Goal: Task Accomplishment & Management: Complete application form

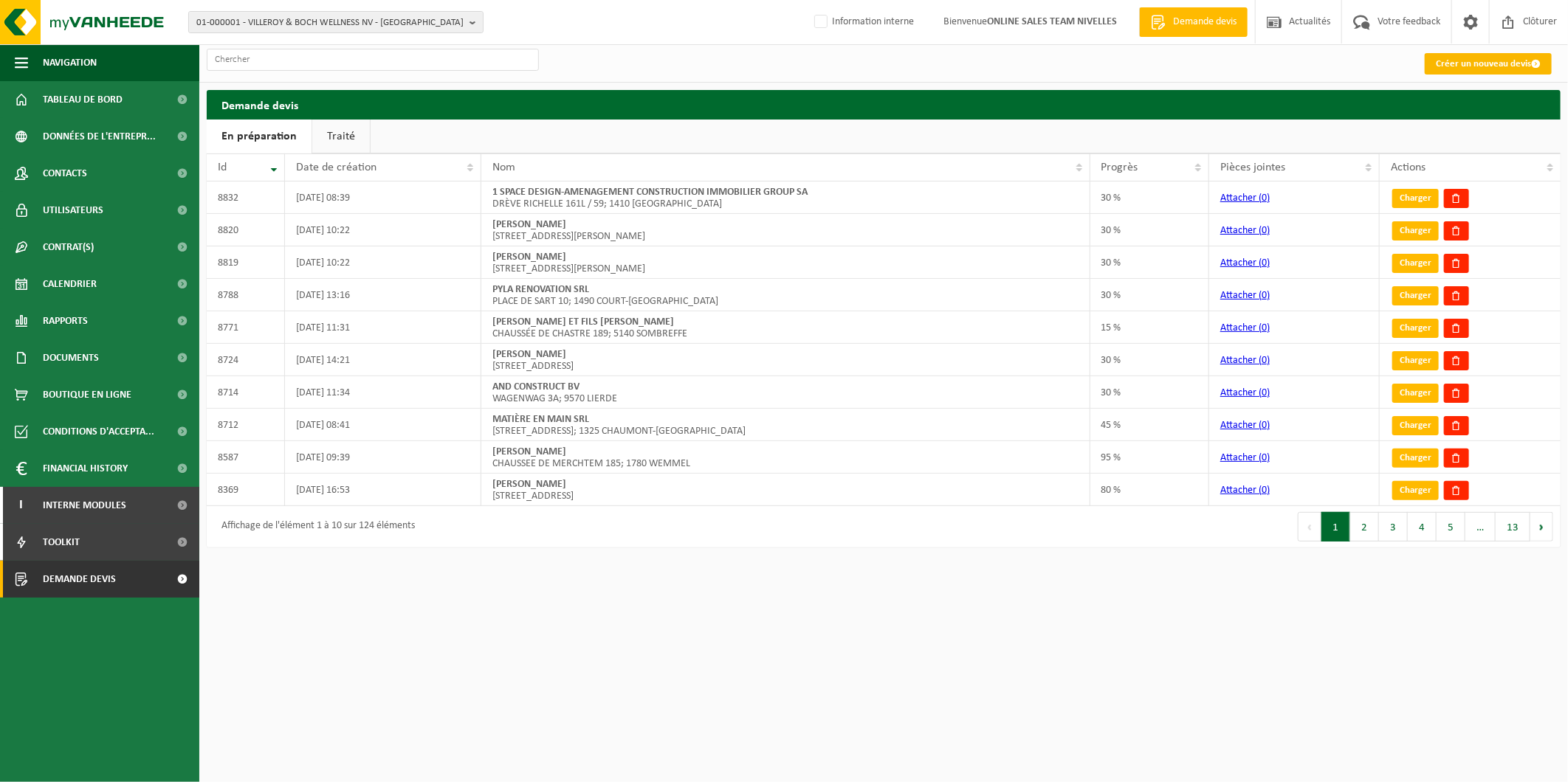
click at [1516, 61] on link "Créer un nouveau devis" at bounding box center [1489, 63] width 127 height 21
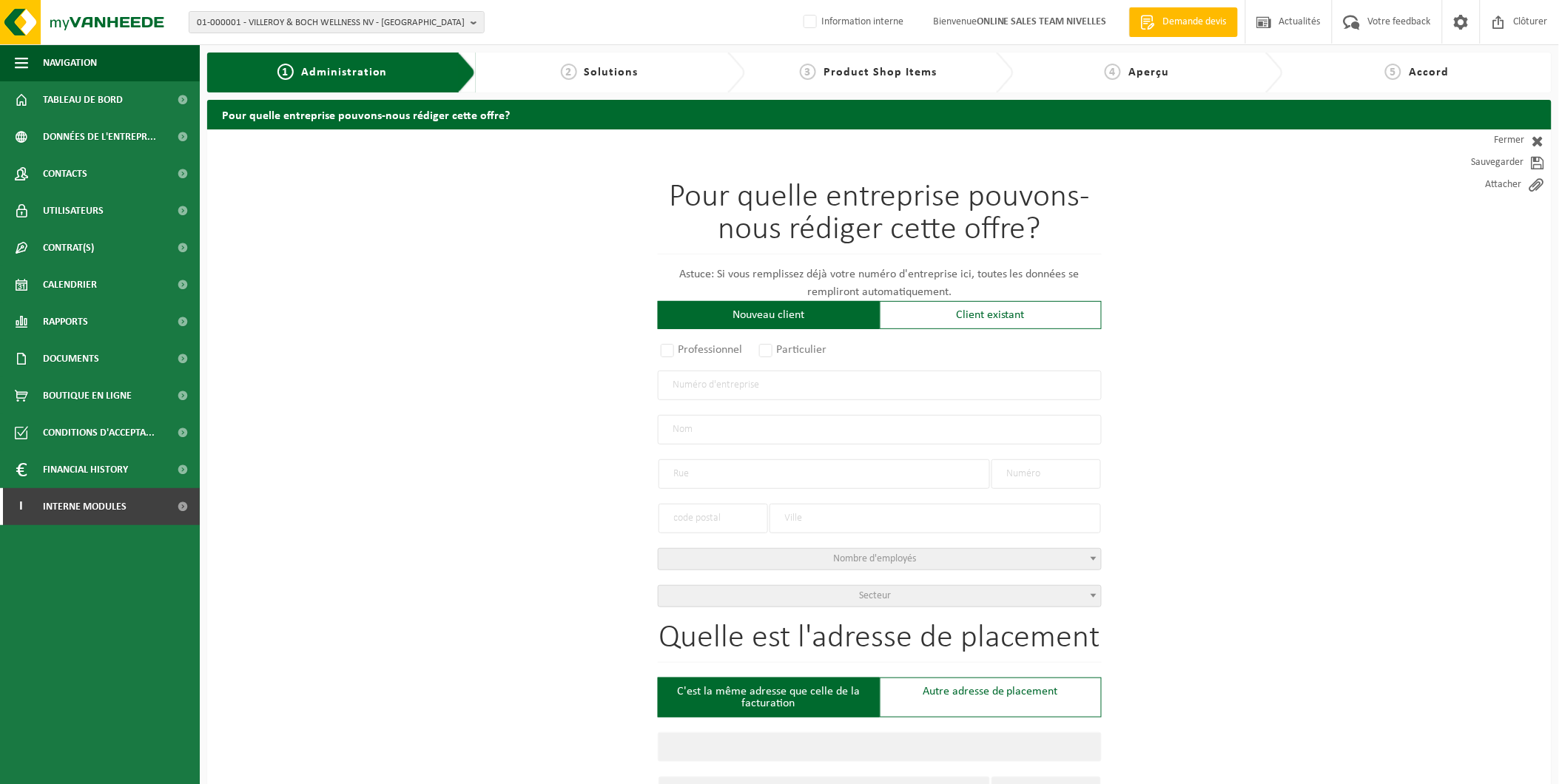
click at [770, 381] on input "text" at bounding box center [880, 385] width 444 height 30
click at [955, 312] on div "Client existant" at bounding box center [991, 314] width 222 height 28
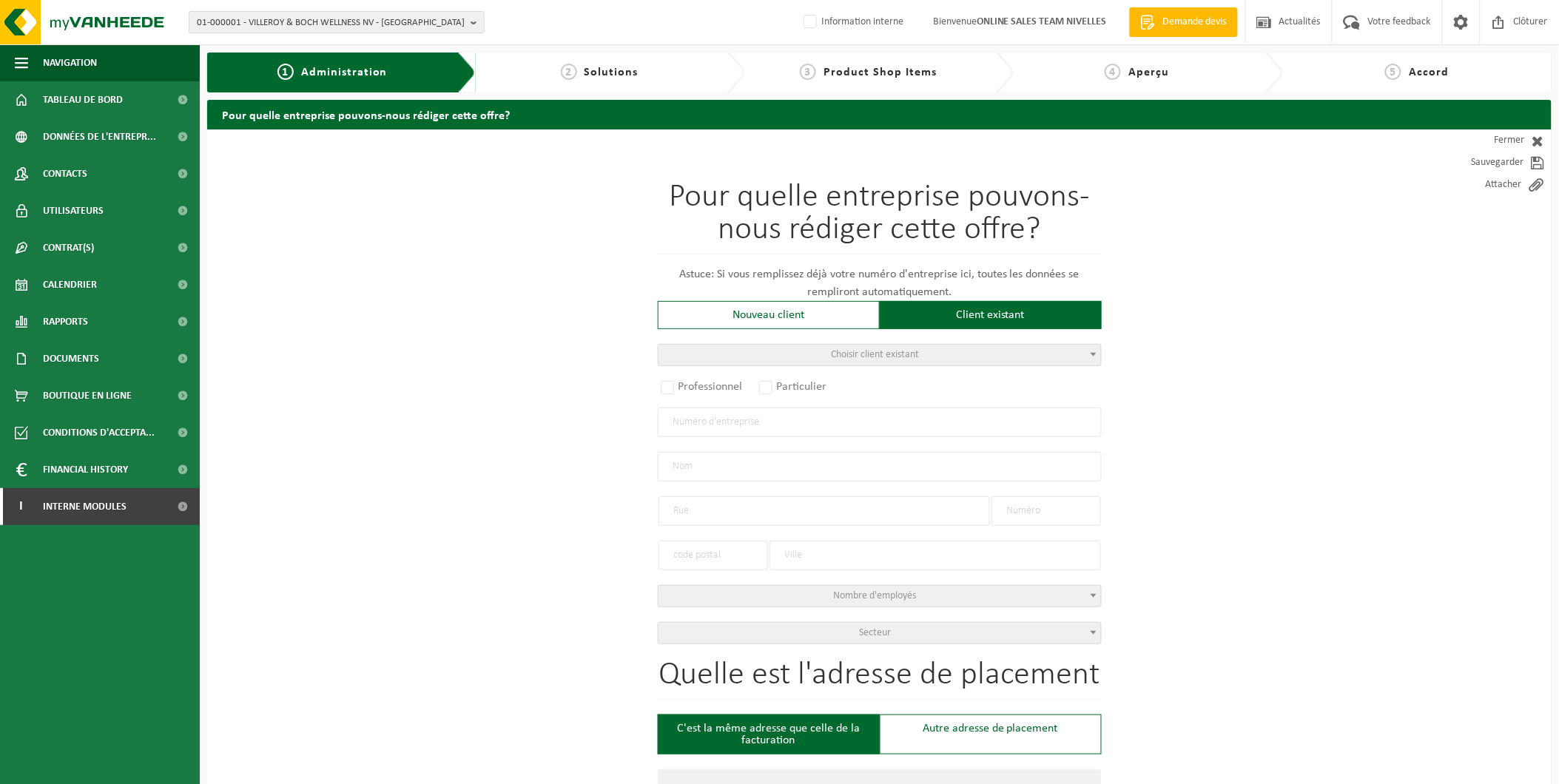
click at [782, 423] on input "text" at bounding box center [880, 422] width 444 height 30
click at [804, 352] on span "Choisir client existant" at bounding box center [880, 355] width 443 height 20
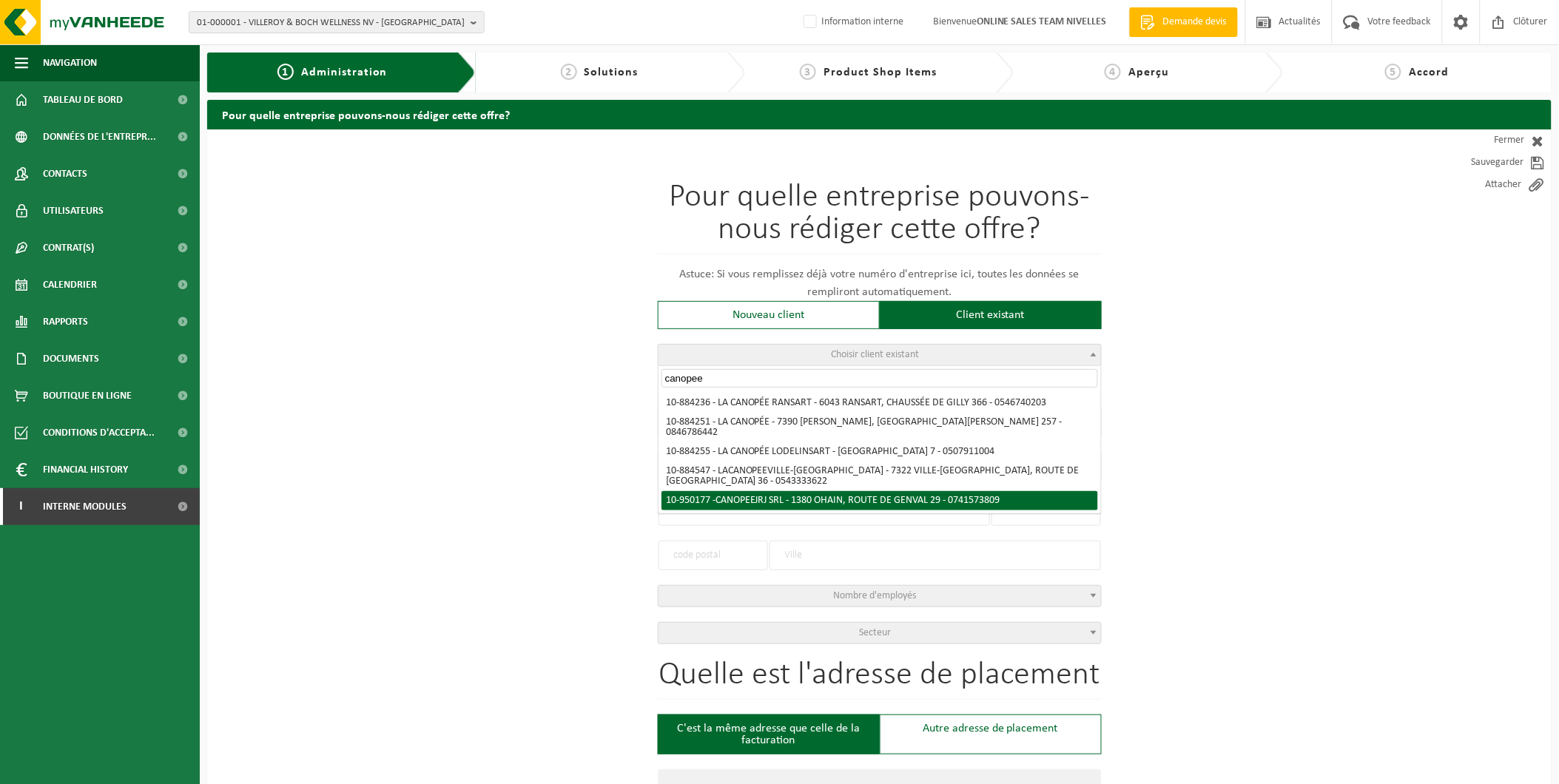
type input "canopee"
radio input "true"
type input "0741.573.809"
type input "CANOPEE JRJ SRL"
type input "ROUTE DE GENVAL"
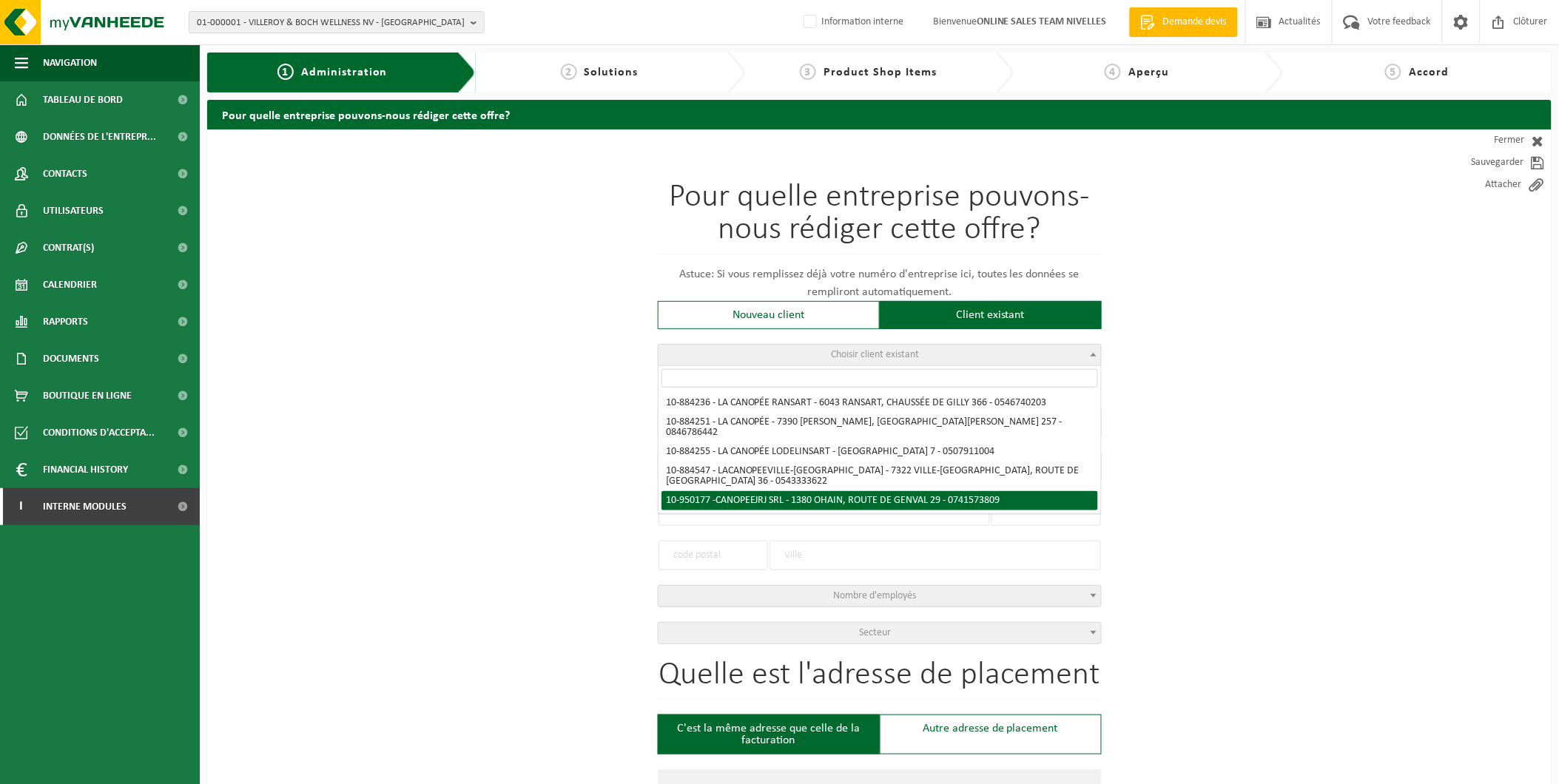
type input "29"
type input "1380"
type input "OHAIN"
select select "11"
type input "CANOPEE JRJ SRL"
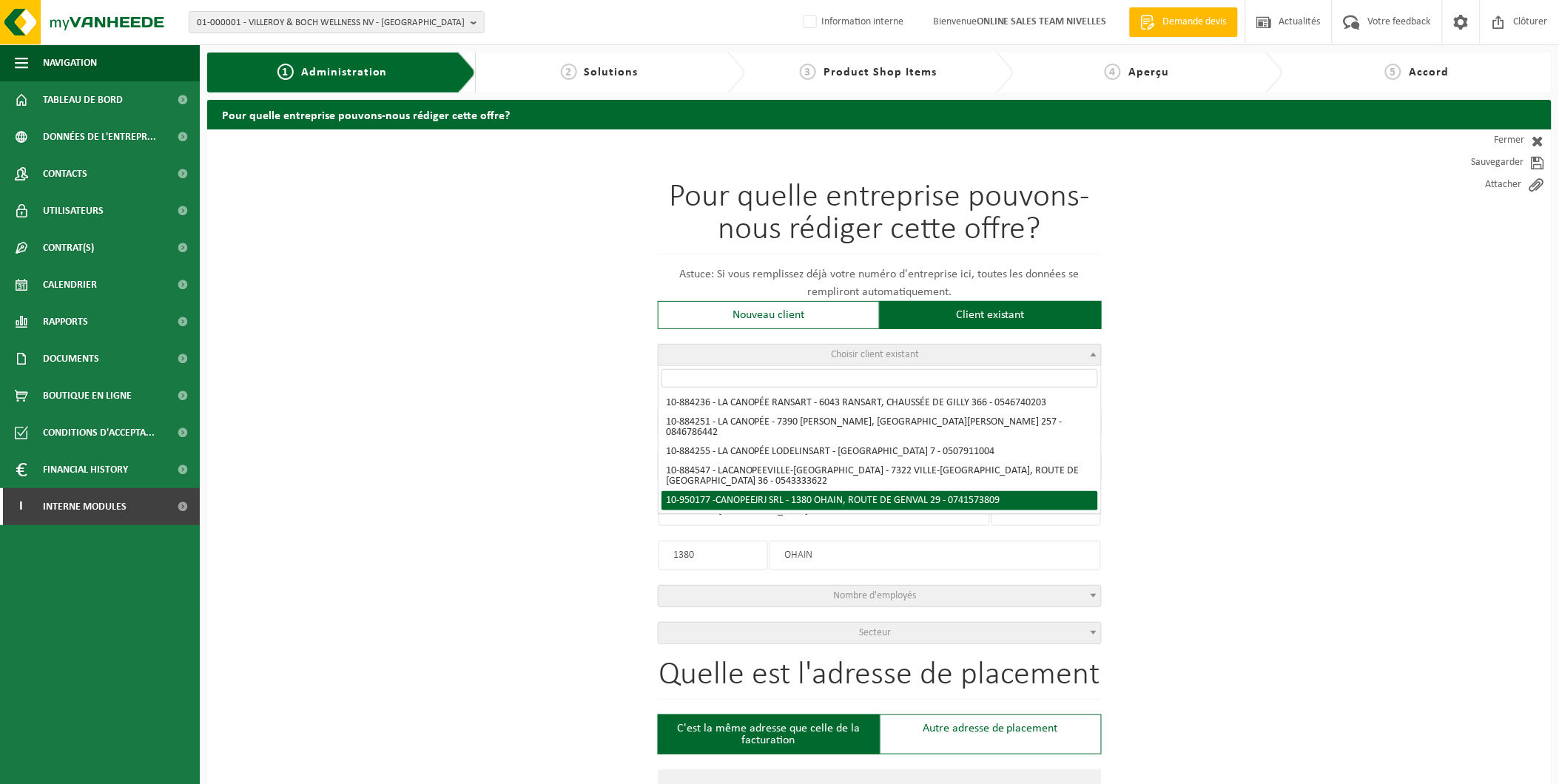
type input "ROUTE DE GENVAL"
type input "29"
type input "1380"
type input "OHAIN"
select select "144453"
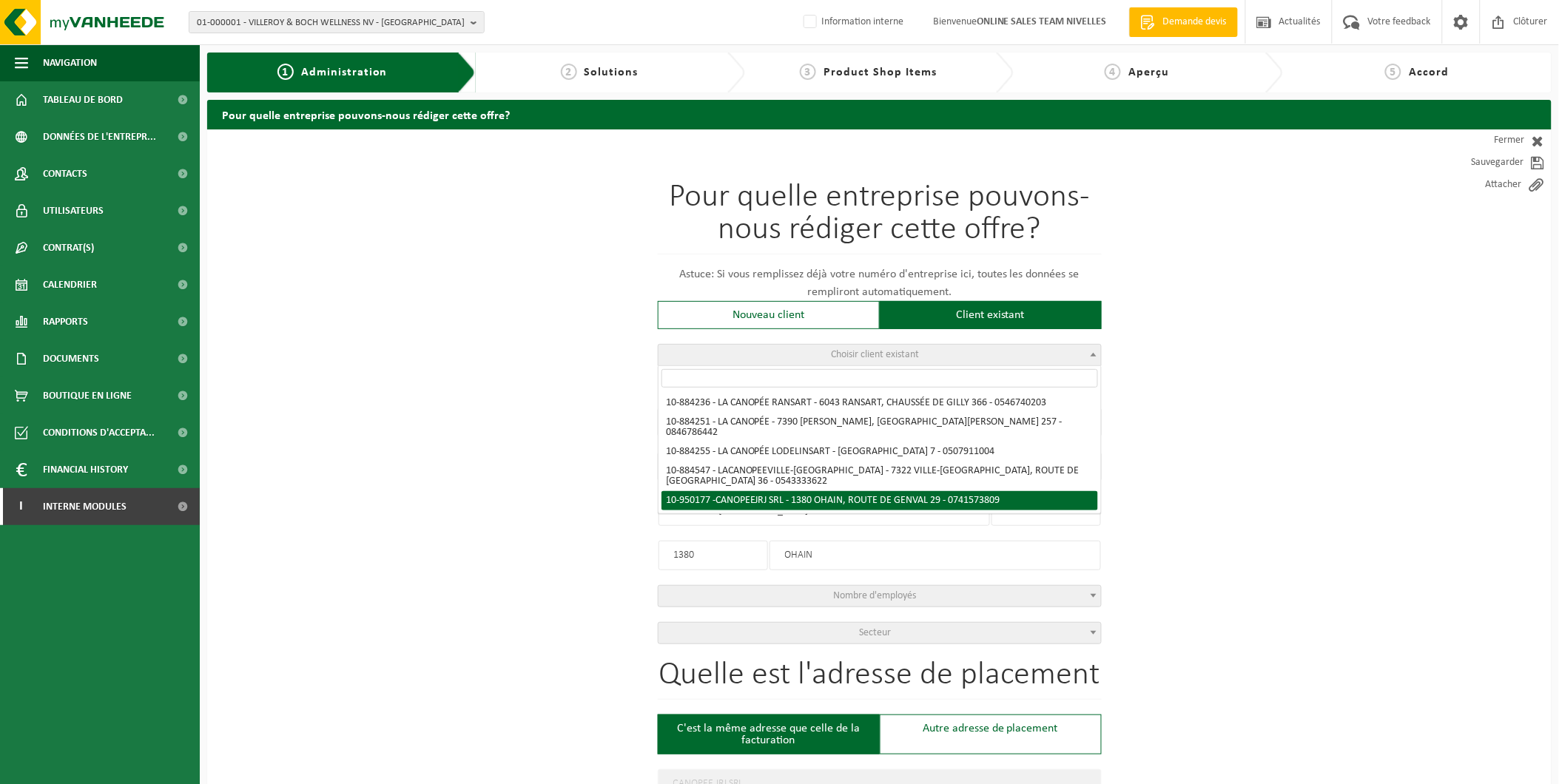
select select
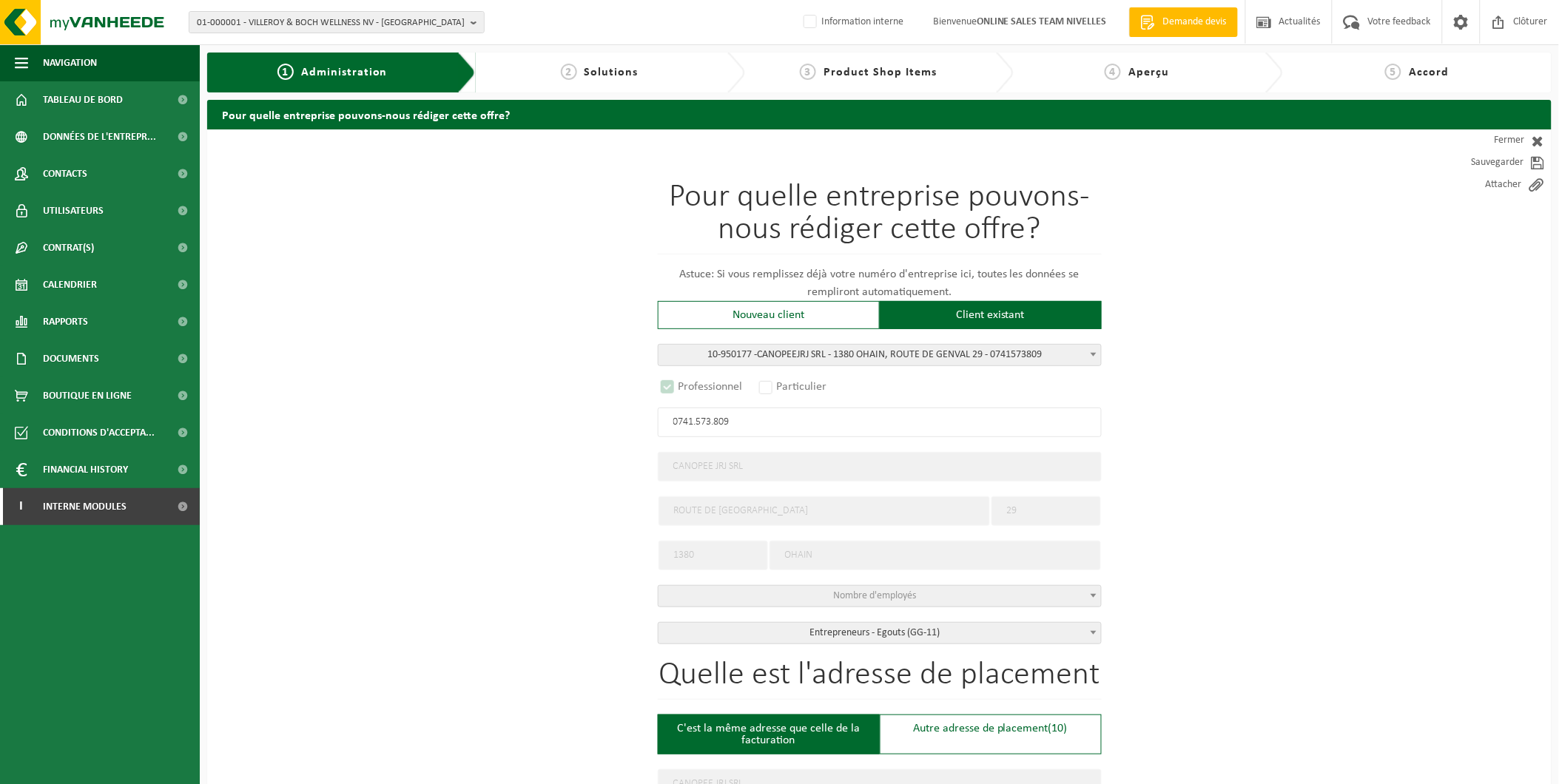
select select "D"
select select
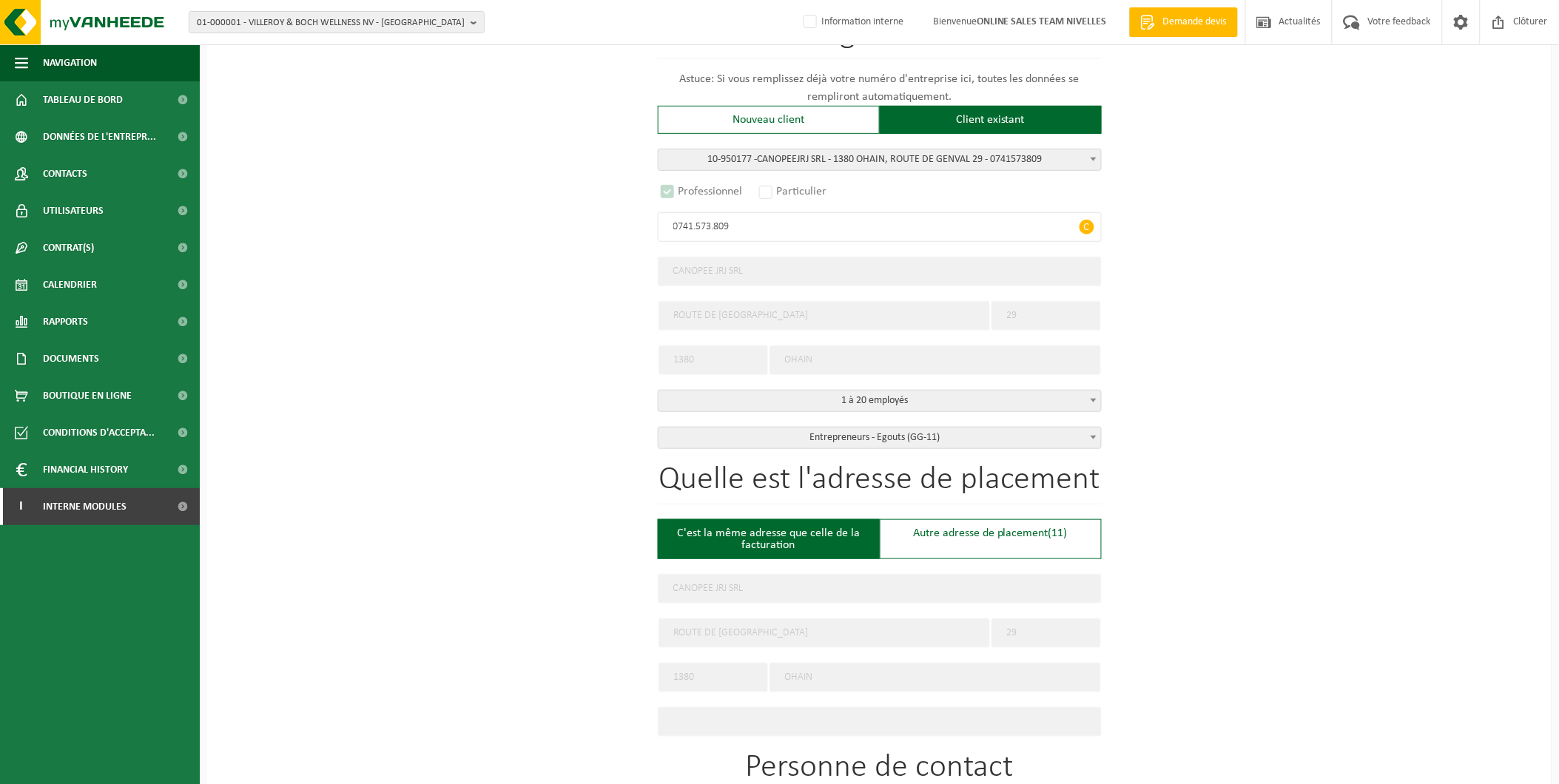
scroll to position [329, 0]
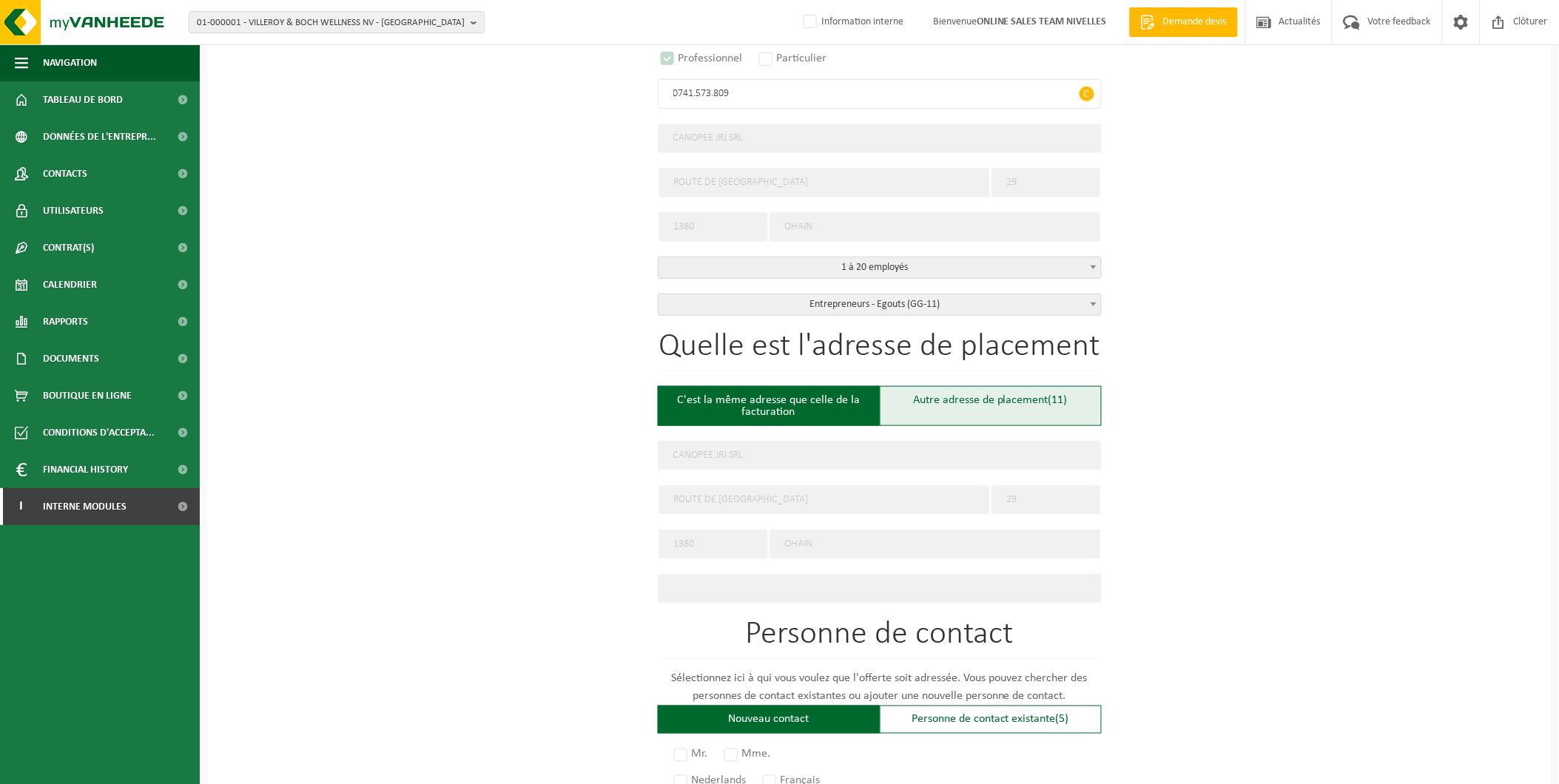
click at [981, 398] on div "Autre adresse de placement (11)" at bounding box center [991, 406] width 222 height 40
type input "Chantier -"
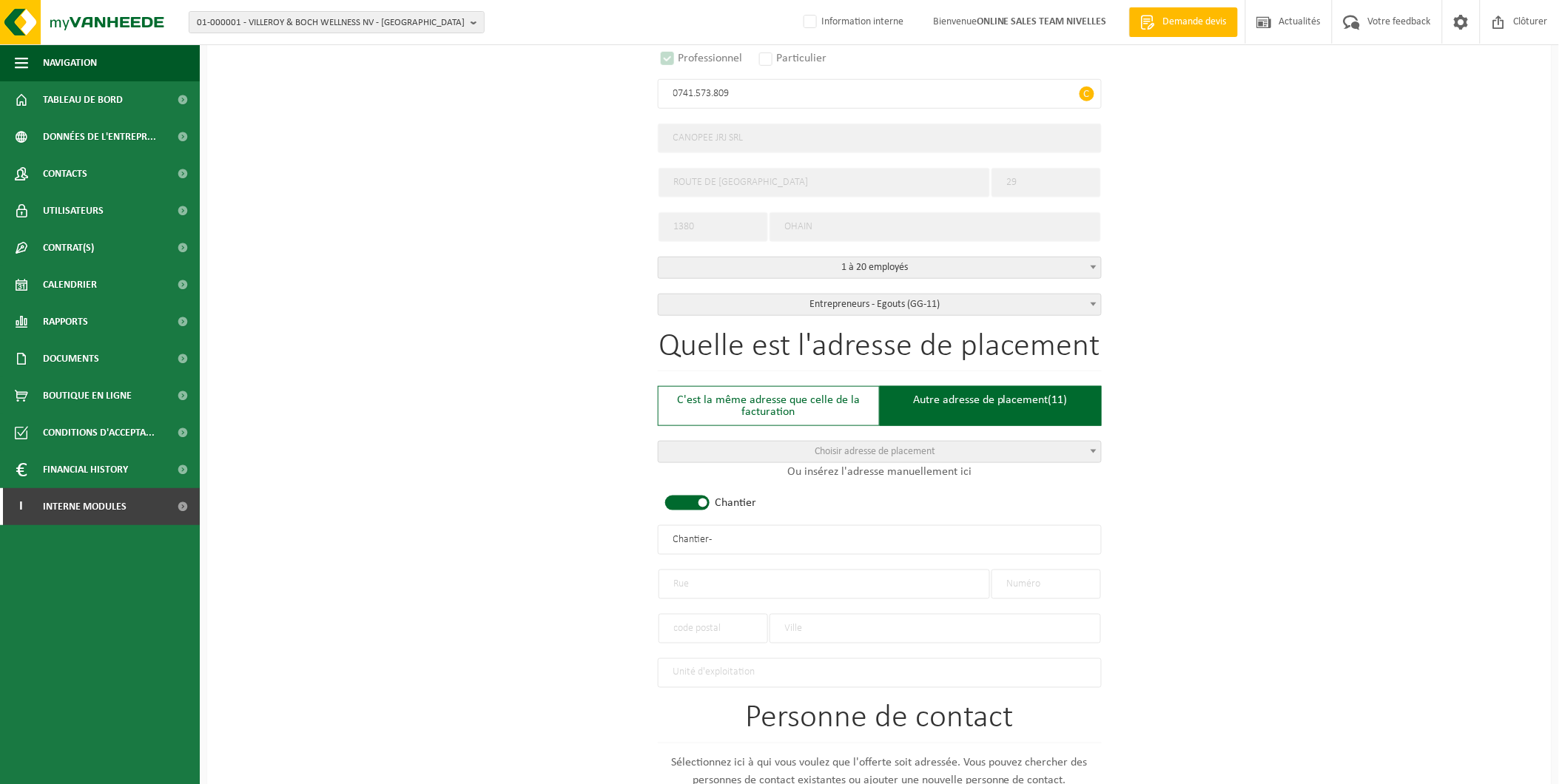
click at [1072, 578] on input "text" at bounding box center [1046, 584] width 109 height 30
type input "23"
click at [746, 585] on input "text" at bounding box center [824, 584] width 331 height 30
drag, startPoint x: 758, startPoint y: 575, endPoint x: 913, endPoint y: 585, distance: 155.3
click at [758, 577] on input "Avenue de l'Abbaye Aywiers" at bounding box center [824, 584] width 331 height 30
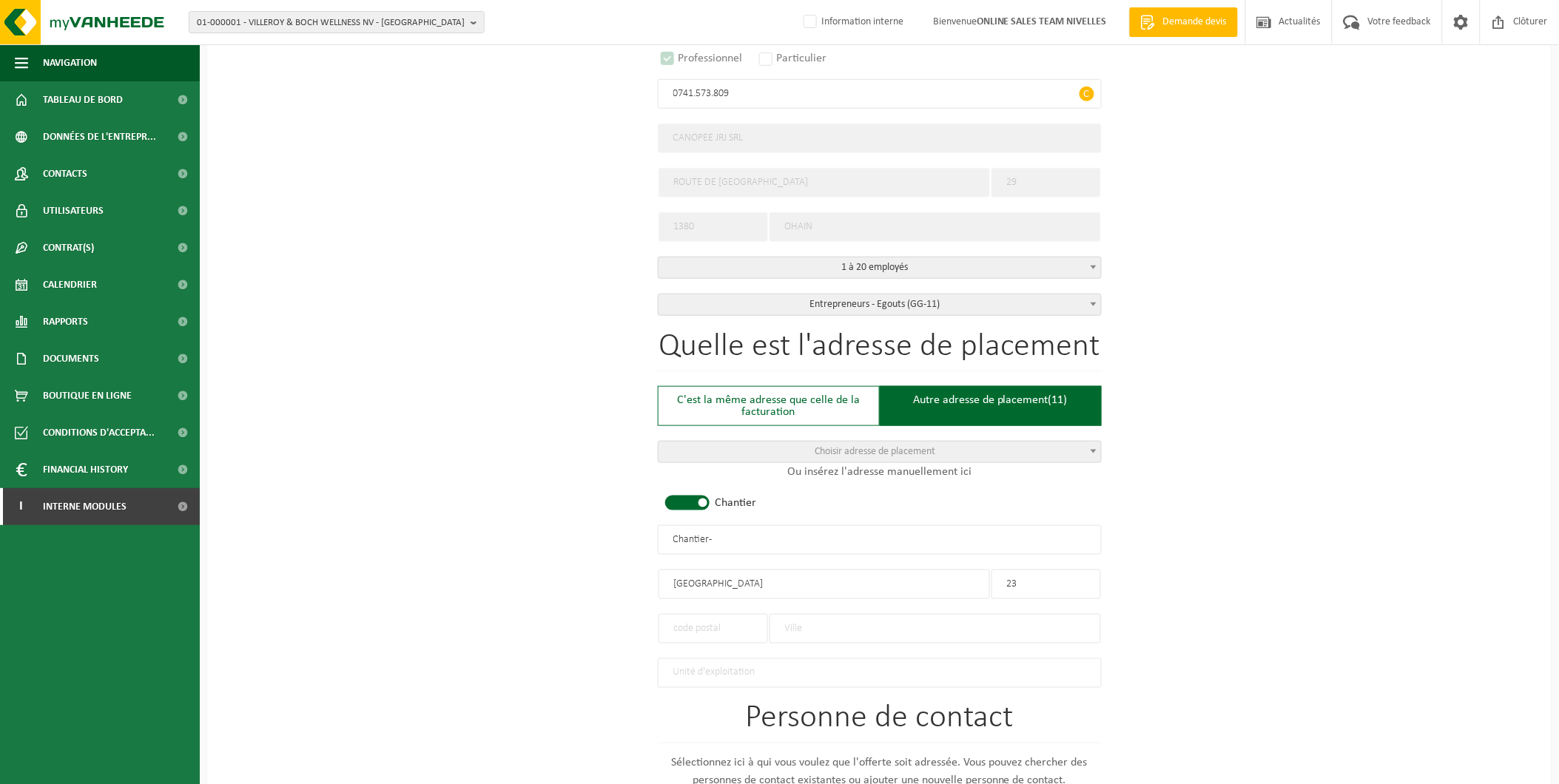
type input "Avenue de l'Abbaye d'Aywiers"
click at [685, 626] on input "text" at bounding box center [713, 628] width 109 height 30
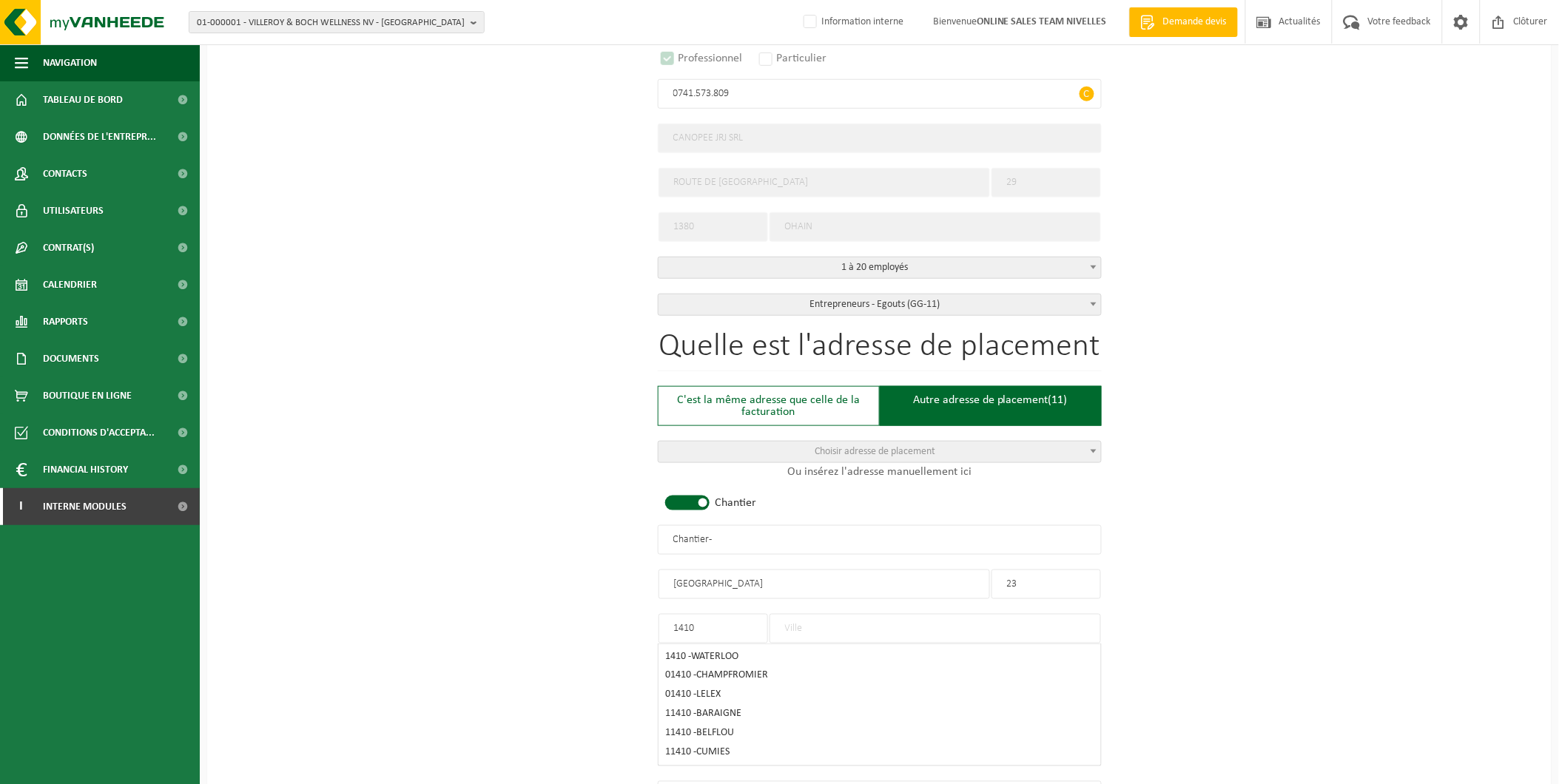
type input "1410"
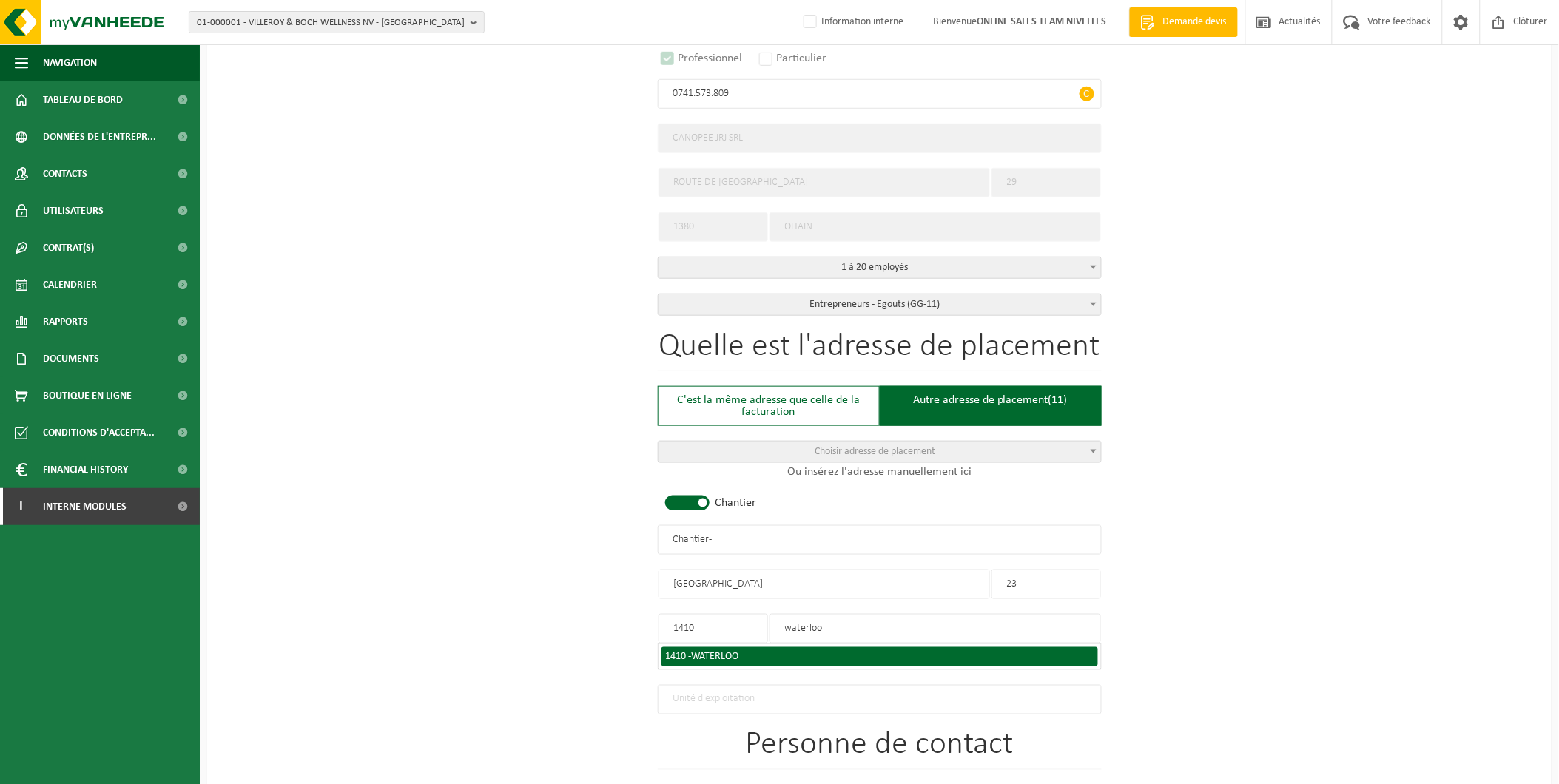
click at [738, 651] on span "WATERLOO" at bounding box center [715, 656] width 47 height 11
type input "WATERLOO"
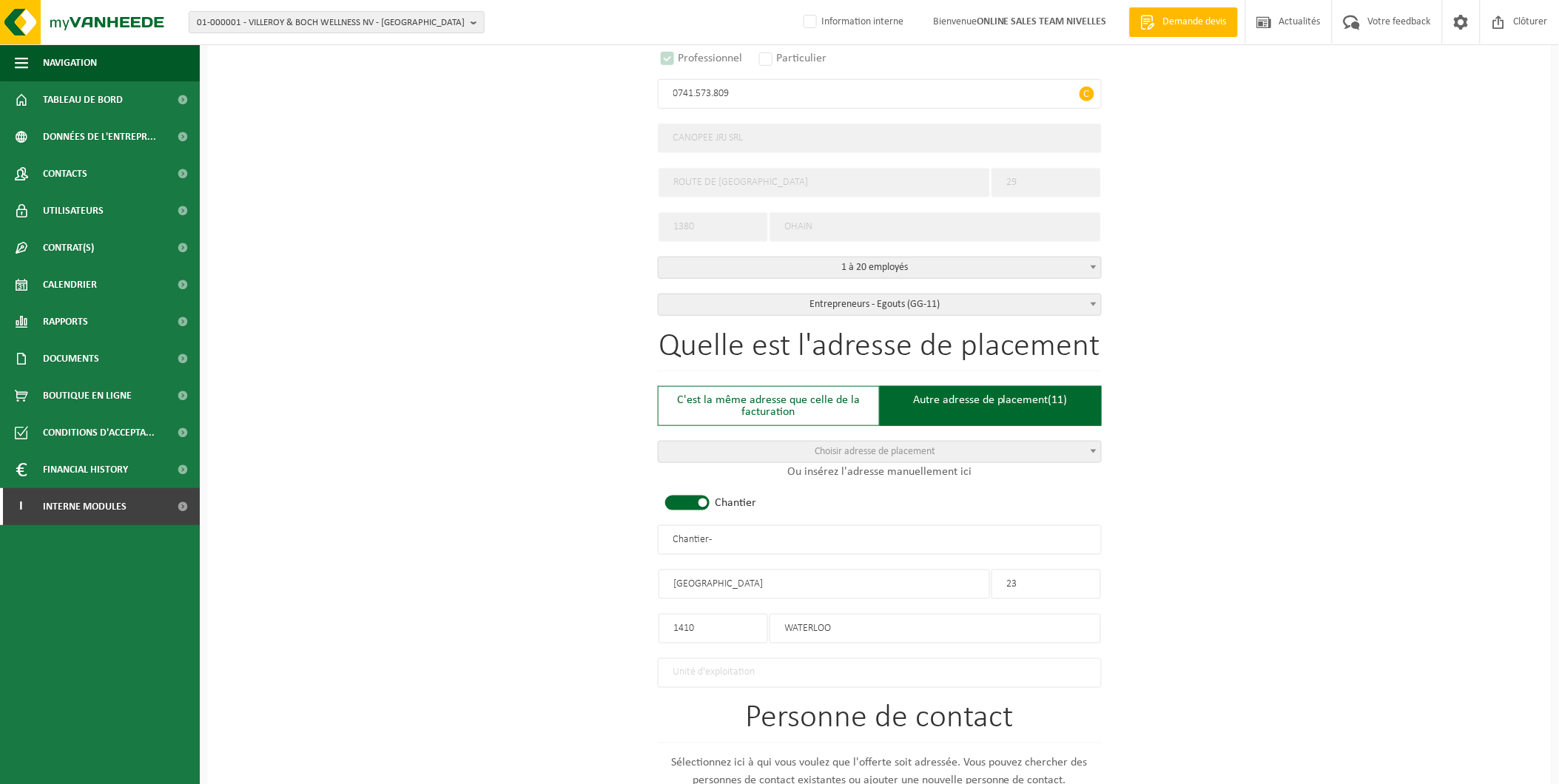
drag, startPoint x: 743, startPoint y: 531, endPoint x: 536, endPoint y: 532, distance: 207.0
click at [536, 532] on div "Pour quelle entreprise pouvons-nous rédiger cette offre? Astuce: Si vous rempli…" at bounding box center [879, 537] width 1345 height 1473
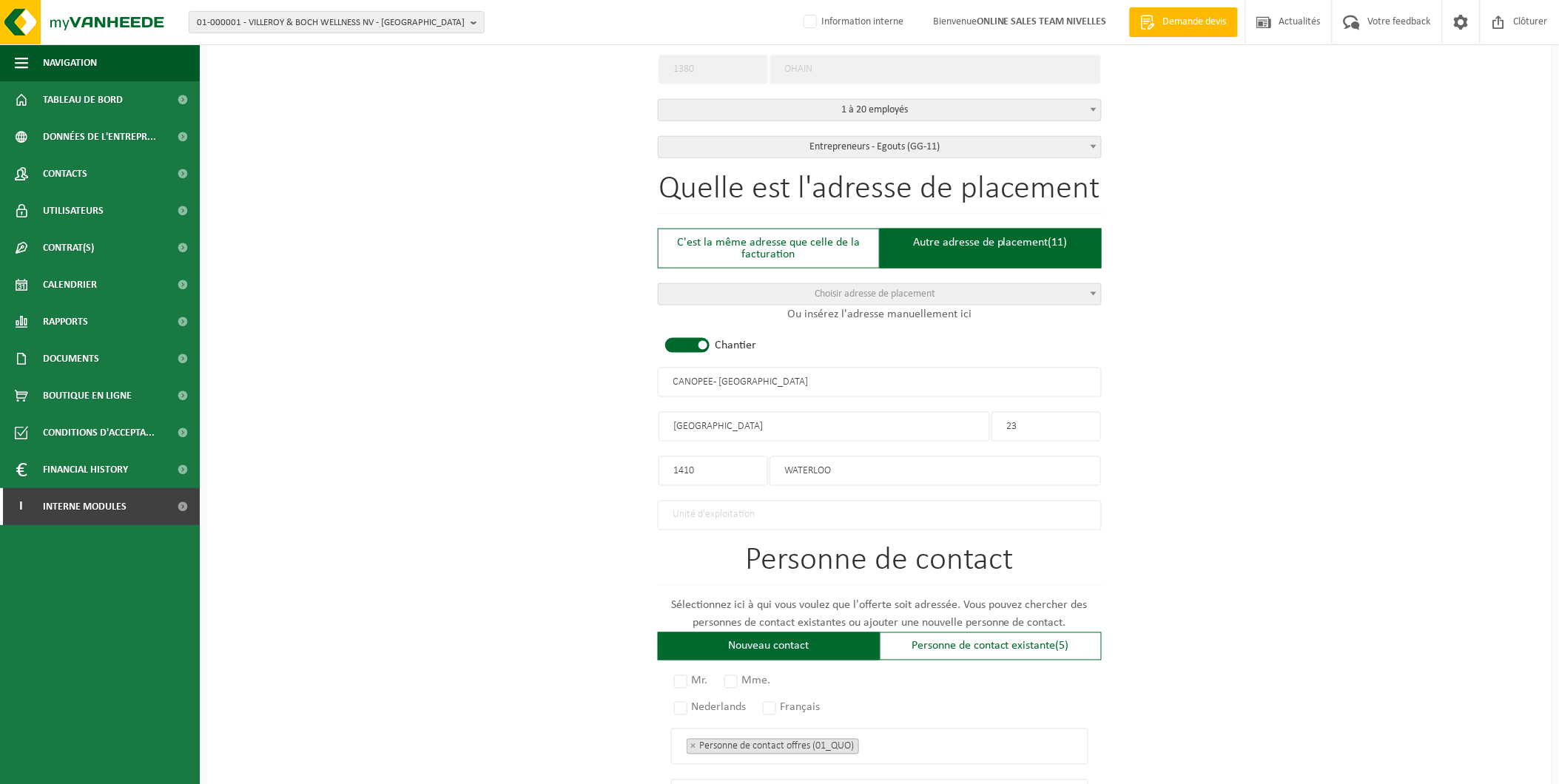
scroll to position [492, 0]
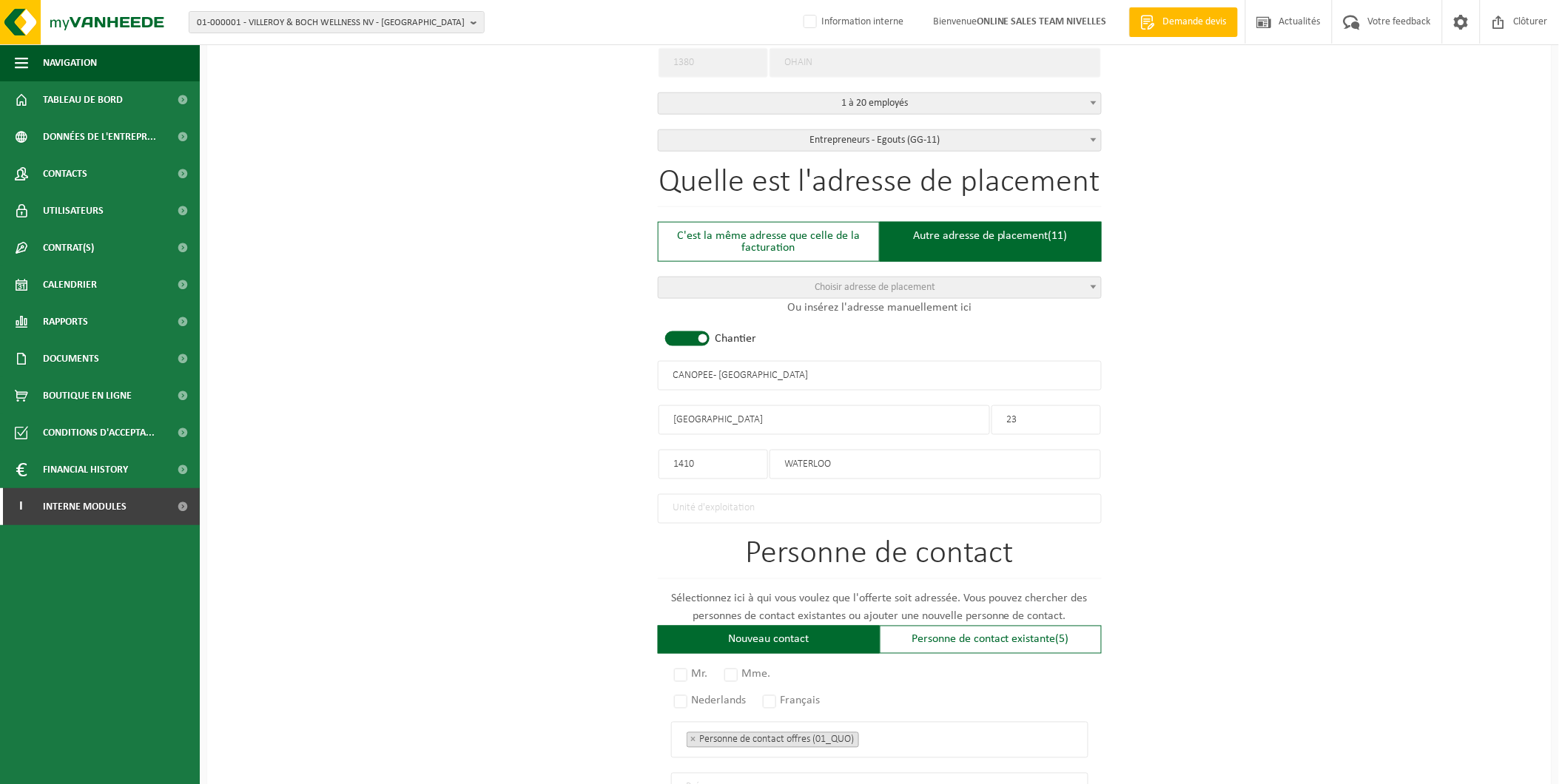
click at [709, 377] on input "CANOPEE - [GEOGRAPHIC_DATA]" at bounding box center [880, 375] width 444 height 30
click at [713, 375] on input "CANOPEE - [GEOGRAPHIC_DATA]" at bounding box center [880, 375] width 444 height 30
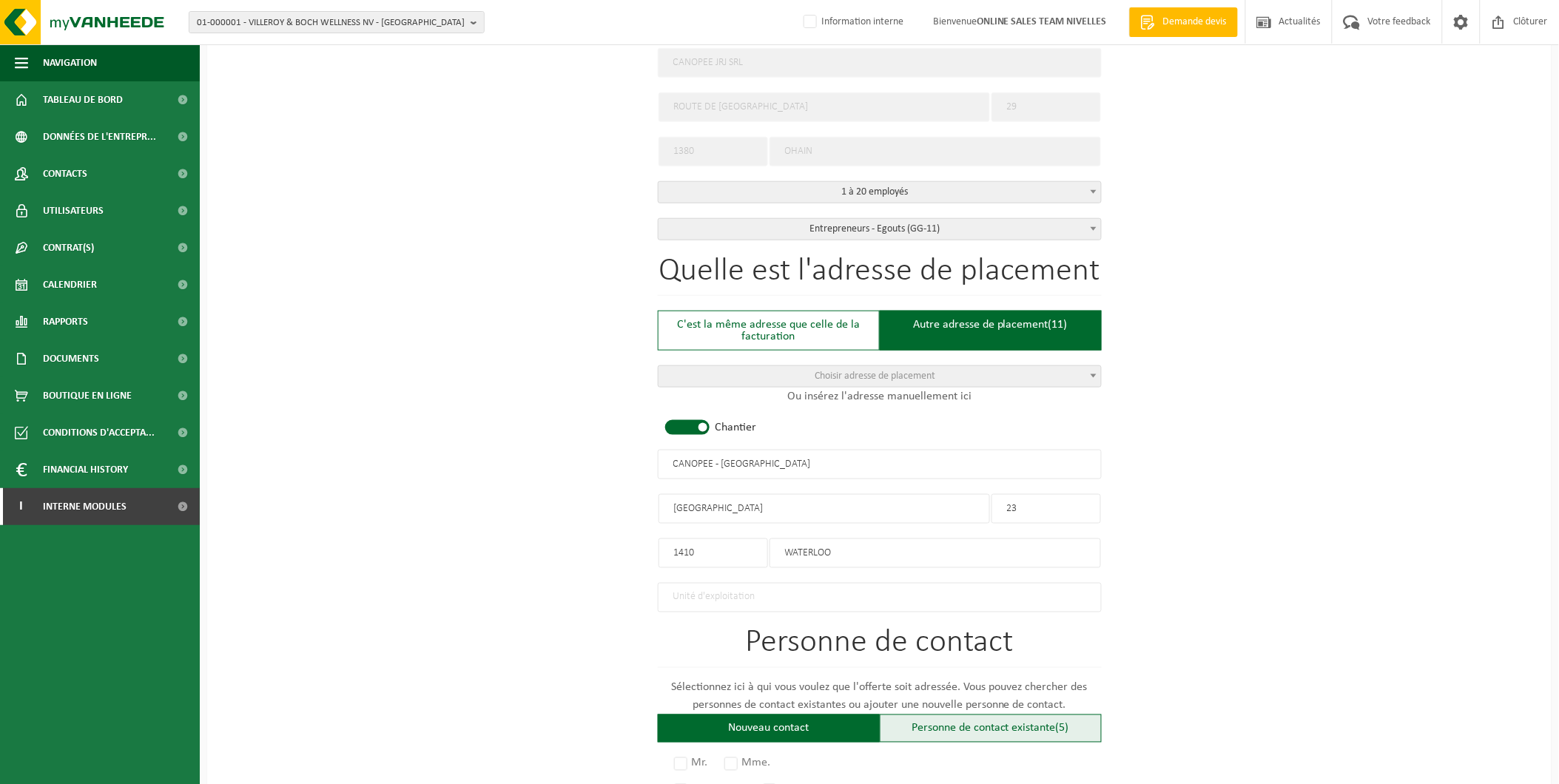
scroll to position [158, 0]
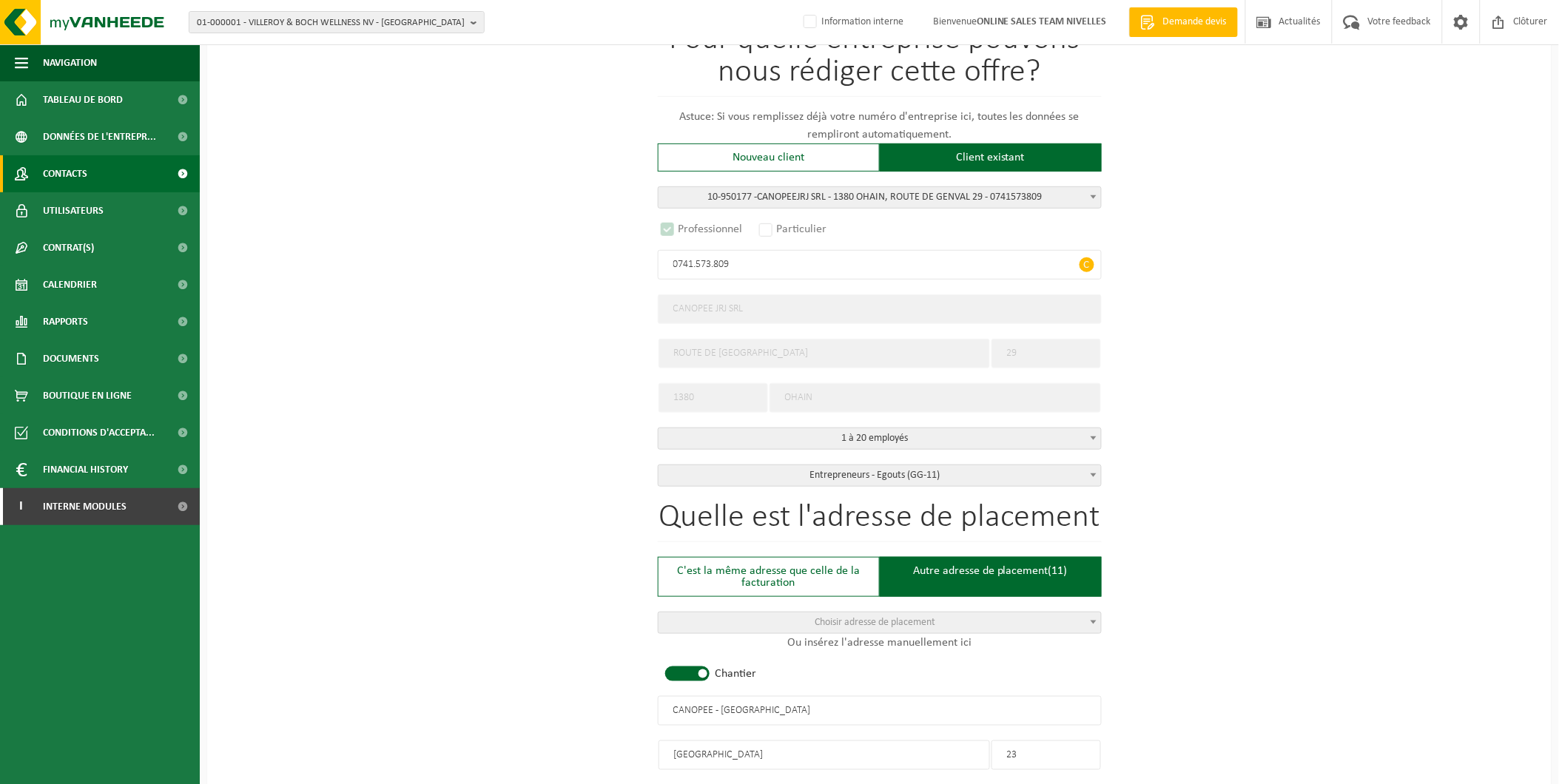
type input "CANOPEE - WATERLOO"
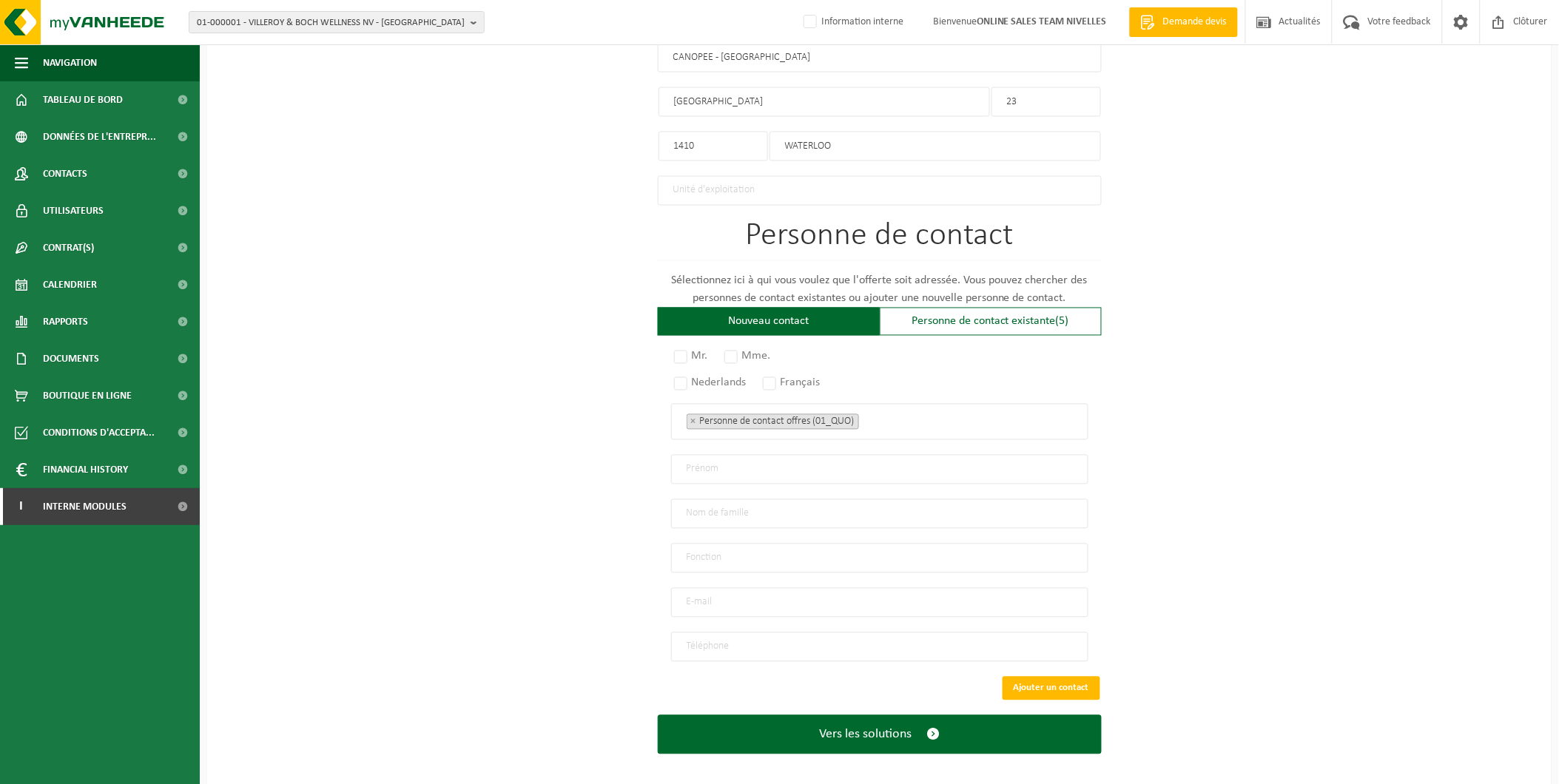
scroll to position [815, 0]
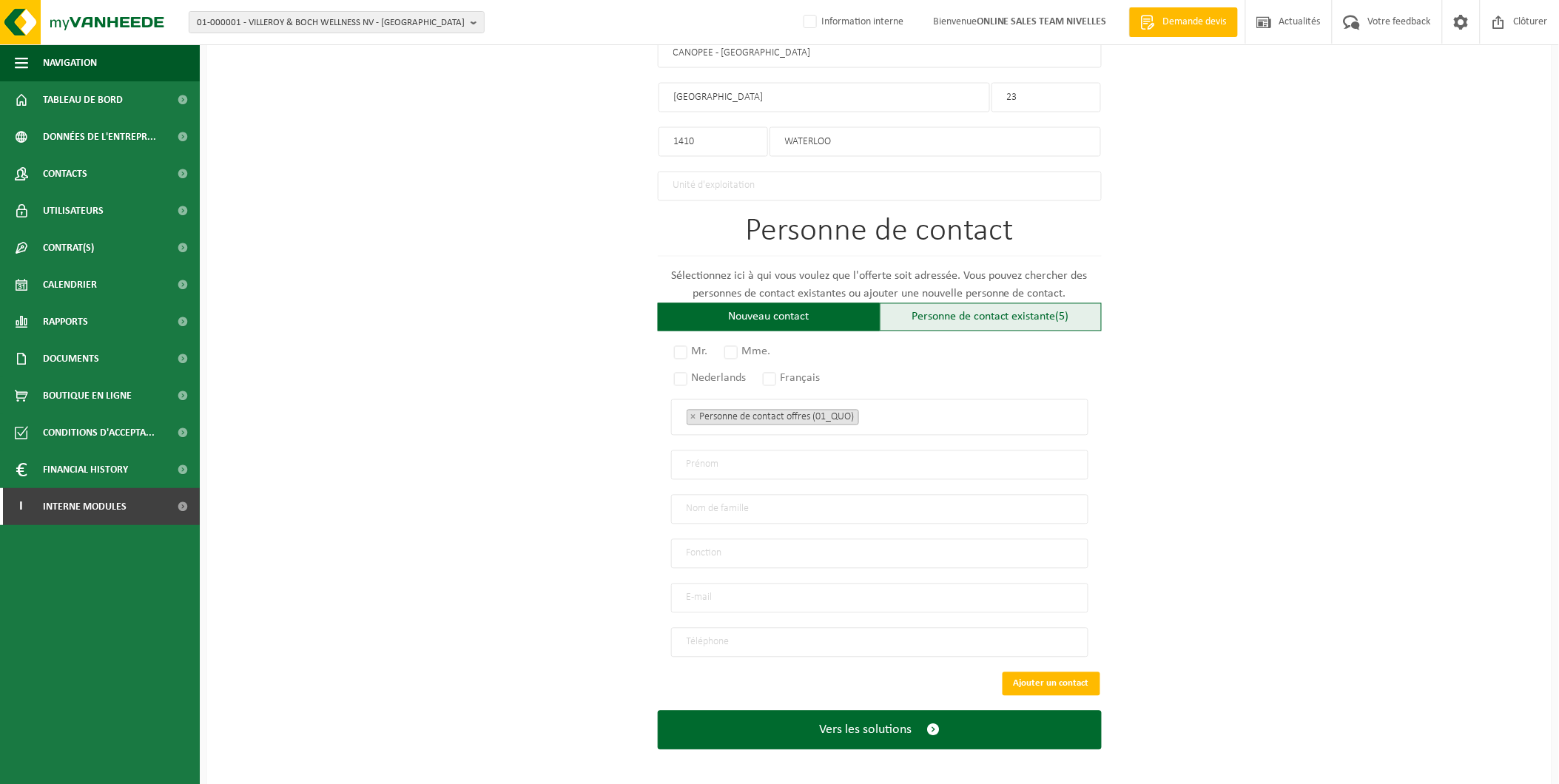
click at [977, 311] on div "Personne de contact existante (5)" at bounding box center [991, 317] width 222 height 28
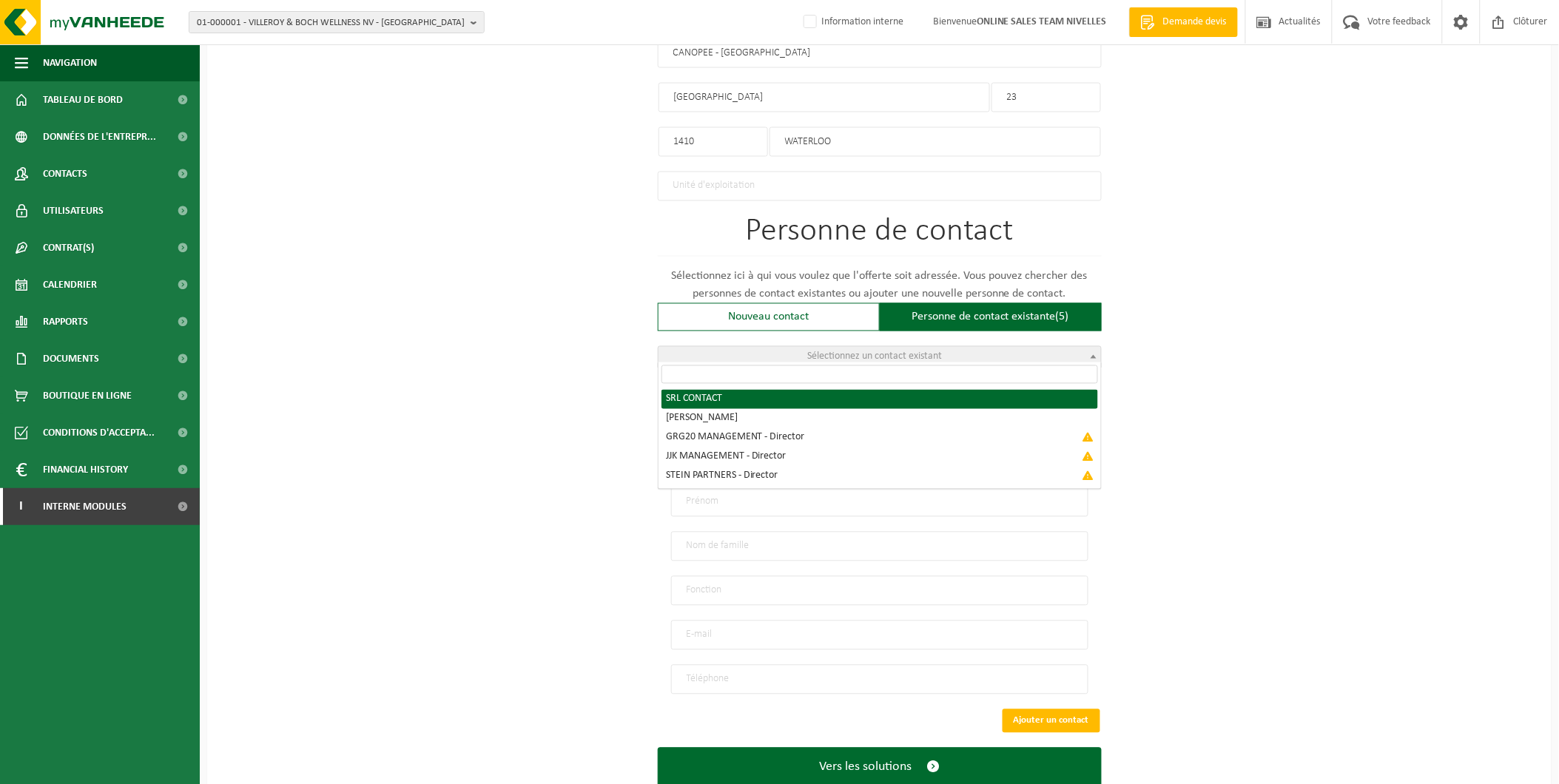
click at [801, 347] on span "Sélectionnez un contact existant" at bounding box center [880, 357] width 443 height 20
radio input "true"
select select "{"code":"10-950178","firstname":"CONTACT","surname":"SRL","gender":"Unknown","p…"
type input "CONTACT"
type input "SRL"
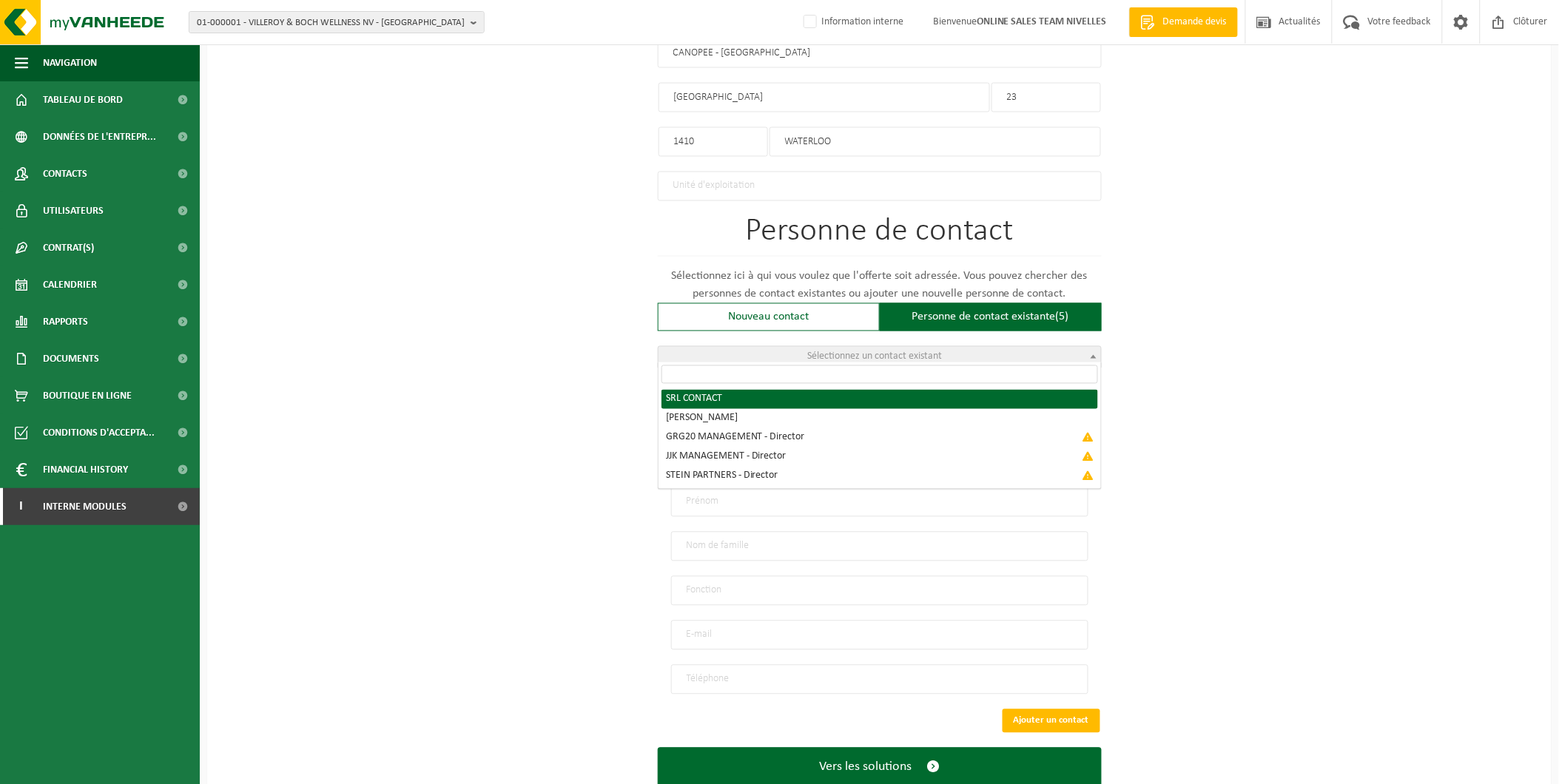
type input "canopee.belgium@gmail.com"
type input "0473/67 54 69"
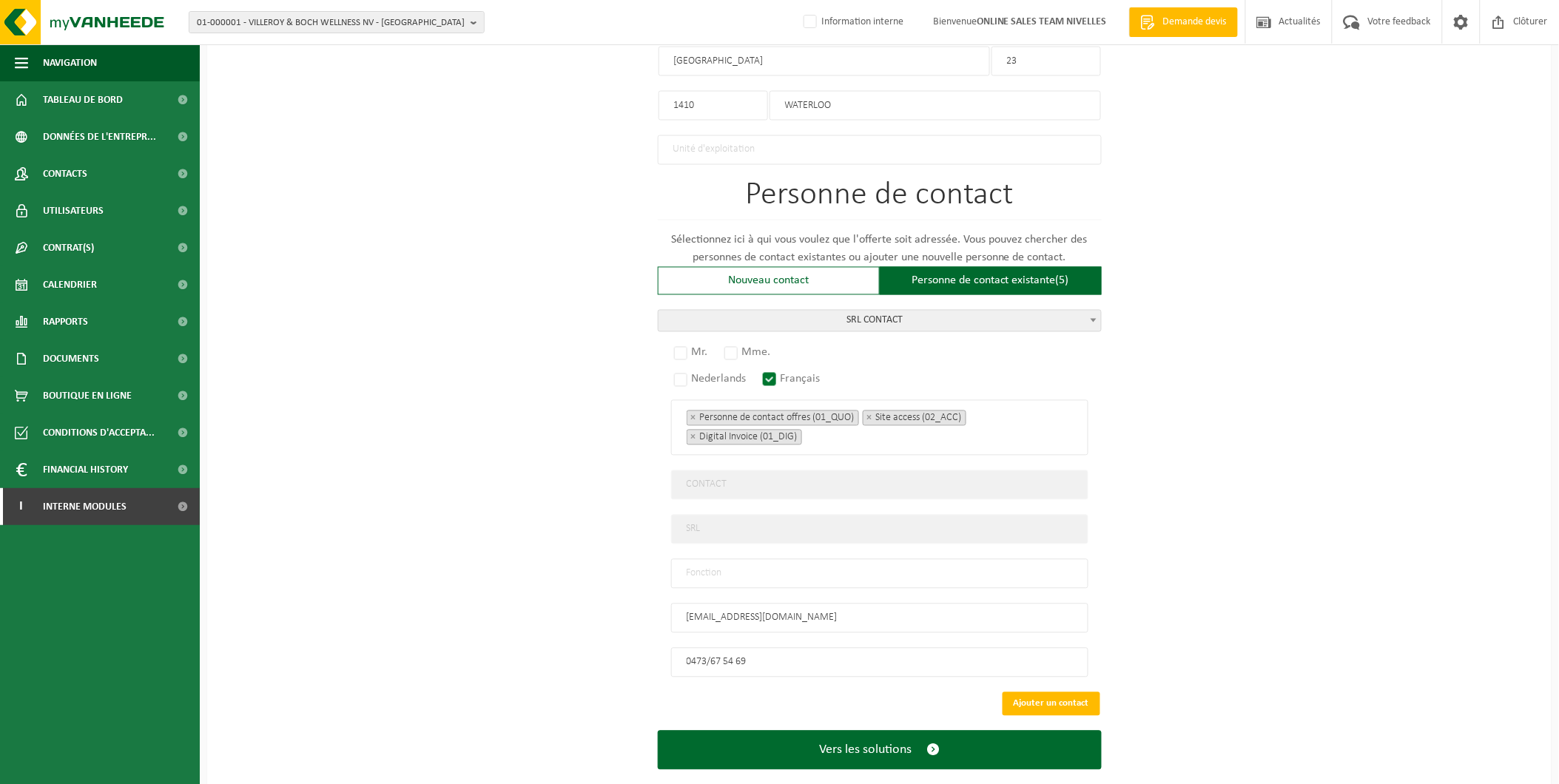
scroll to position [870, 0]
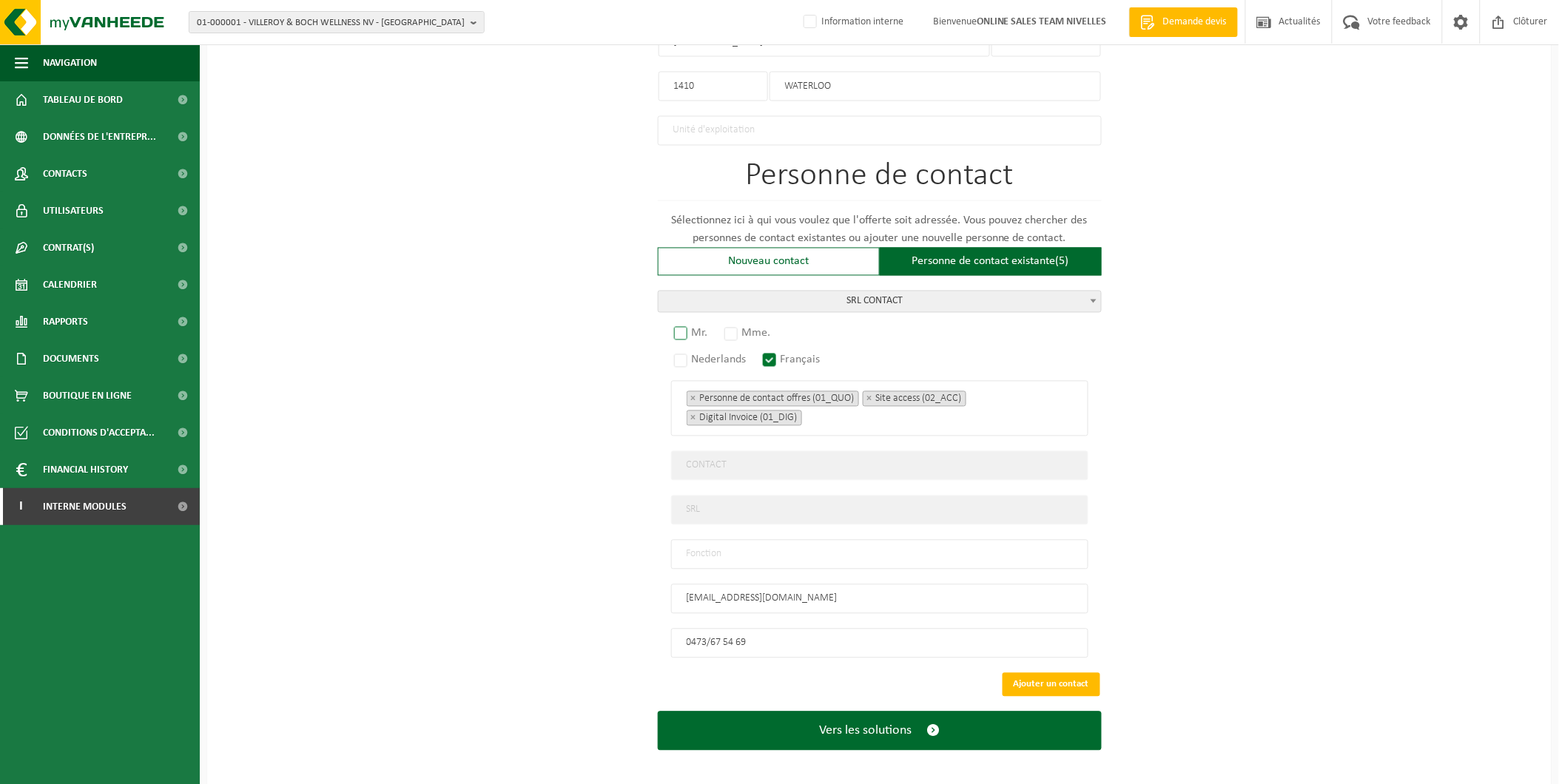
click at [699, 323] on label "Mr." at bounding box center [692, 333] width 42 height 20
radio input "true"
click at [741, 548] on input "text" at bounding box center [880, 554] width 417 height 30
type input "Manager"
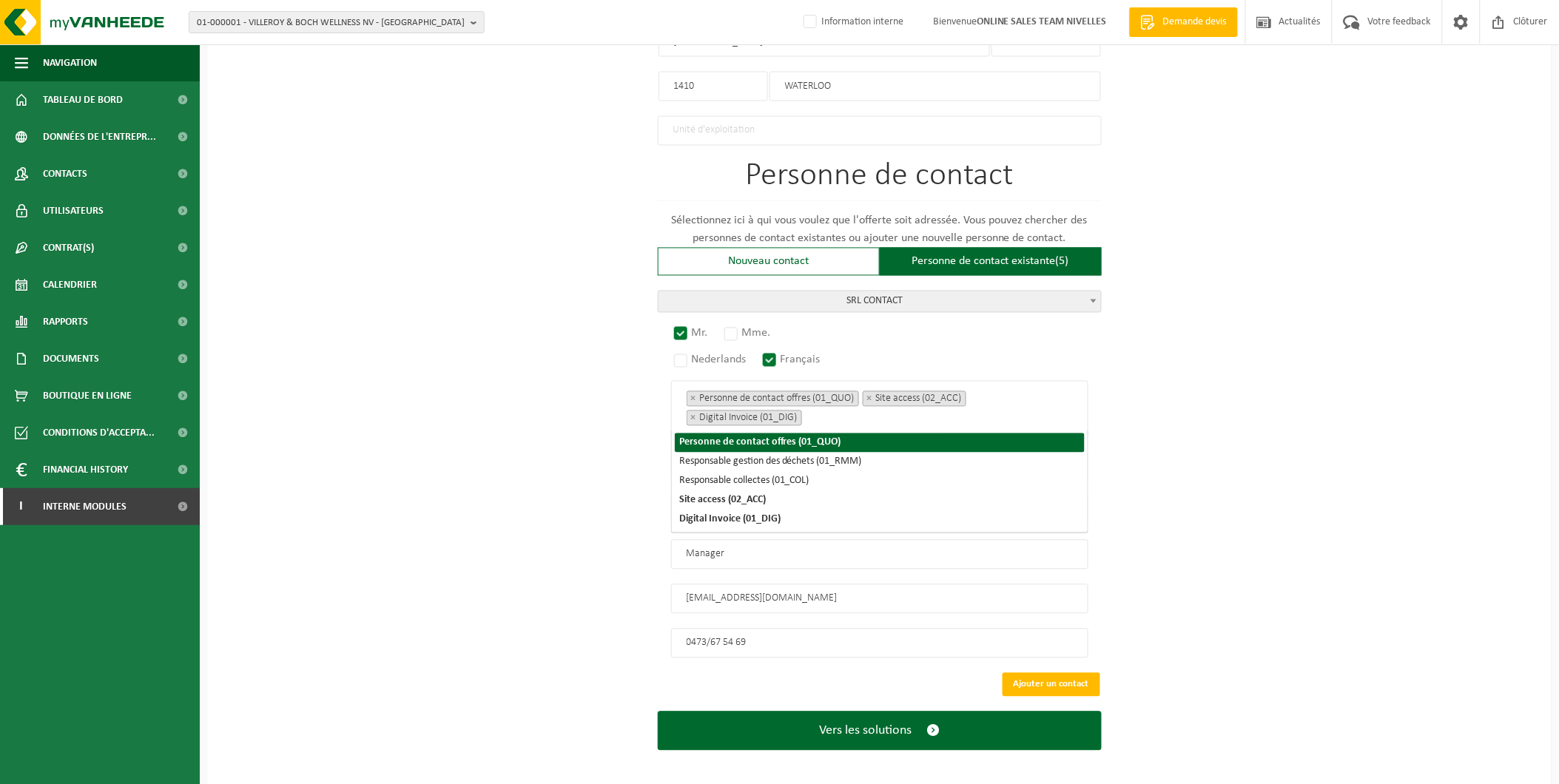
scroll to position [775, 0]
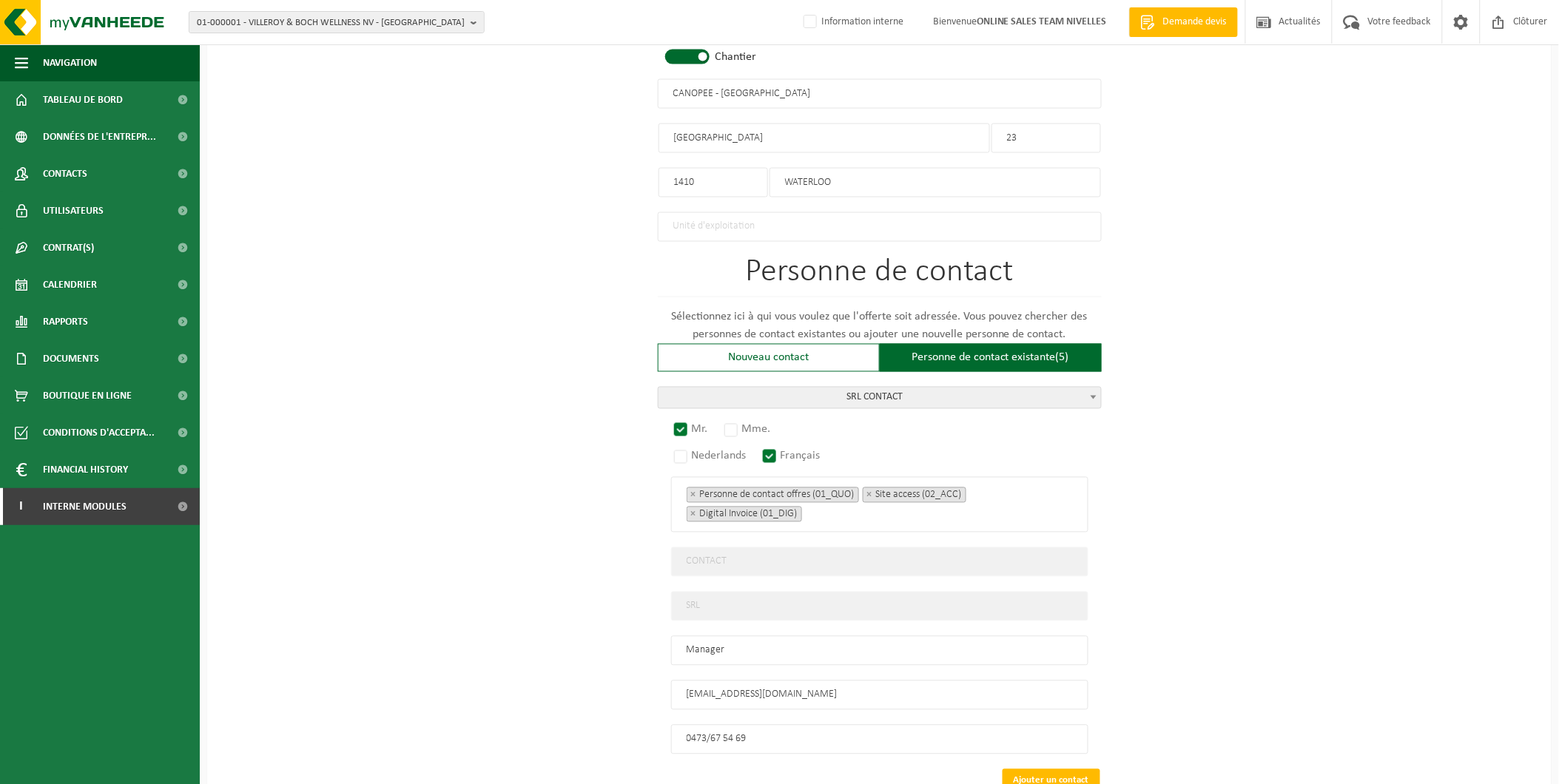
click at [1264, 642] on div "Pour quelle entreprise pouvons-nous rédiger cette offre? Astuce: Si vous rempli…" at bounding box center [879, 120] width 1345 height 1529
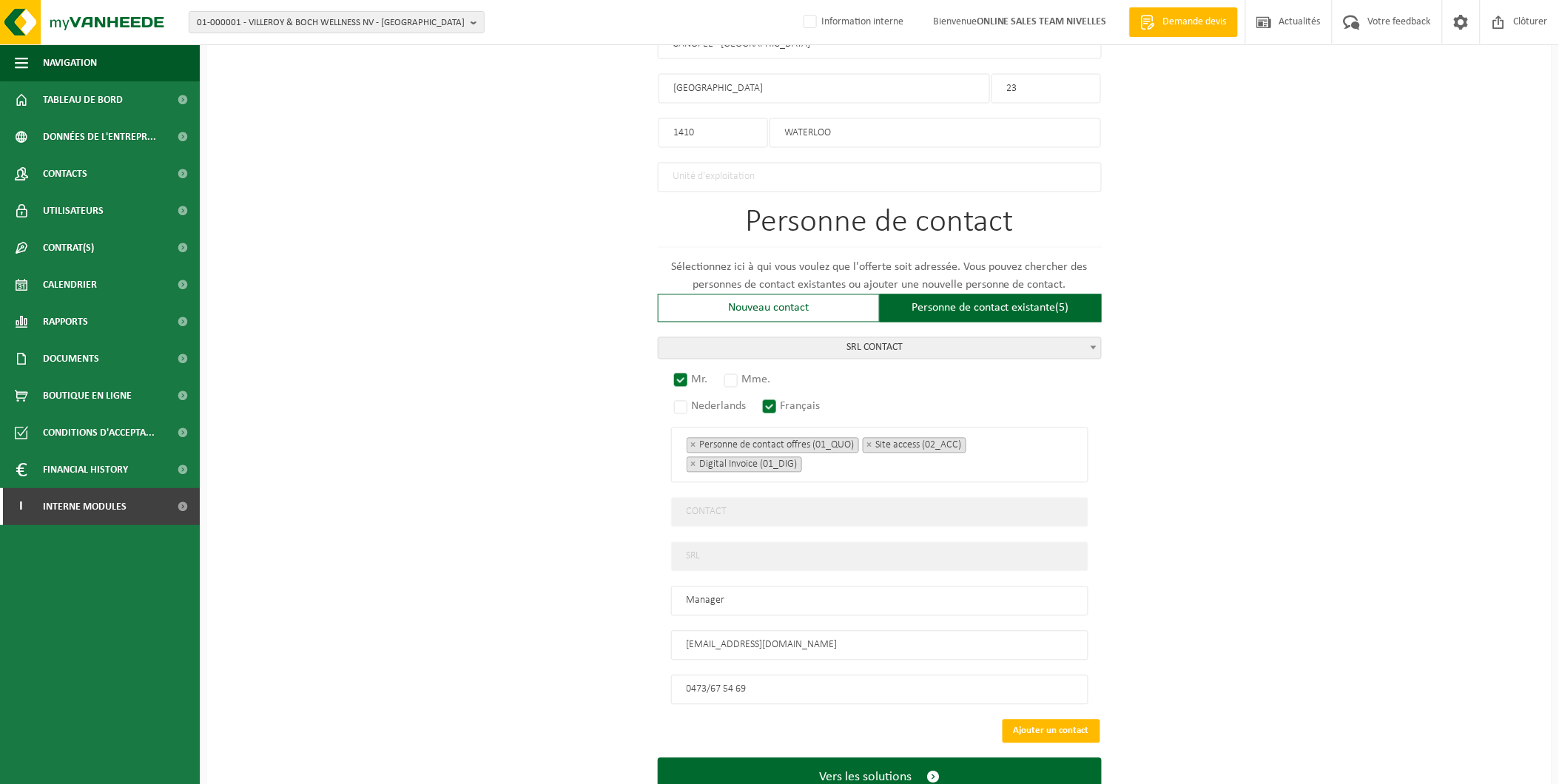
scroll to position [870, 0]
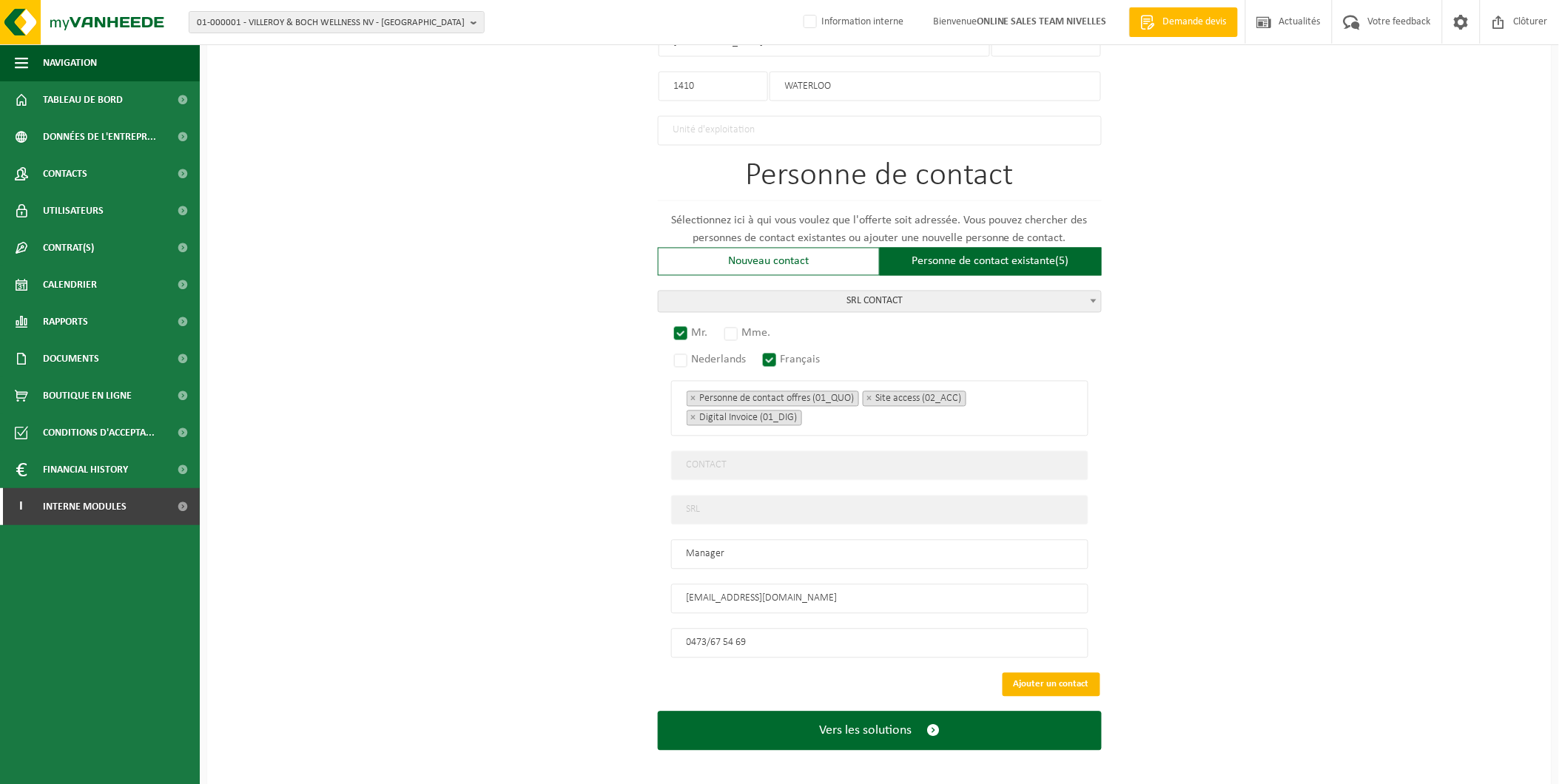
click at [1046, 681] on button "Ajouter un contact" at bounding box center [1051, 685] width 97 height 24
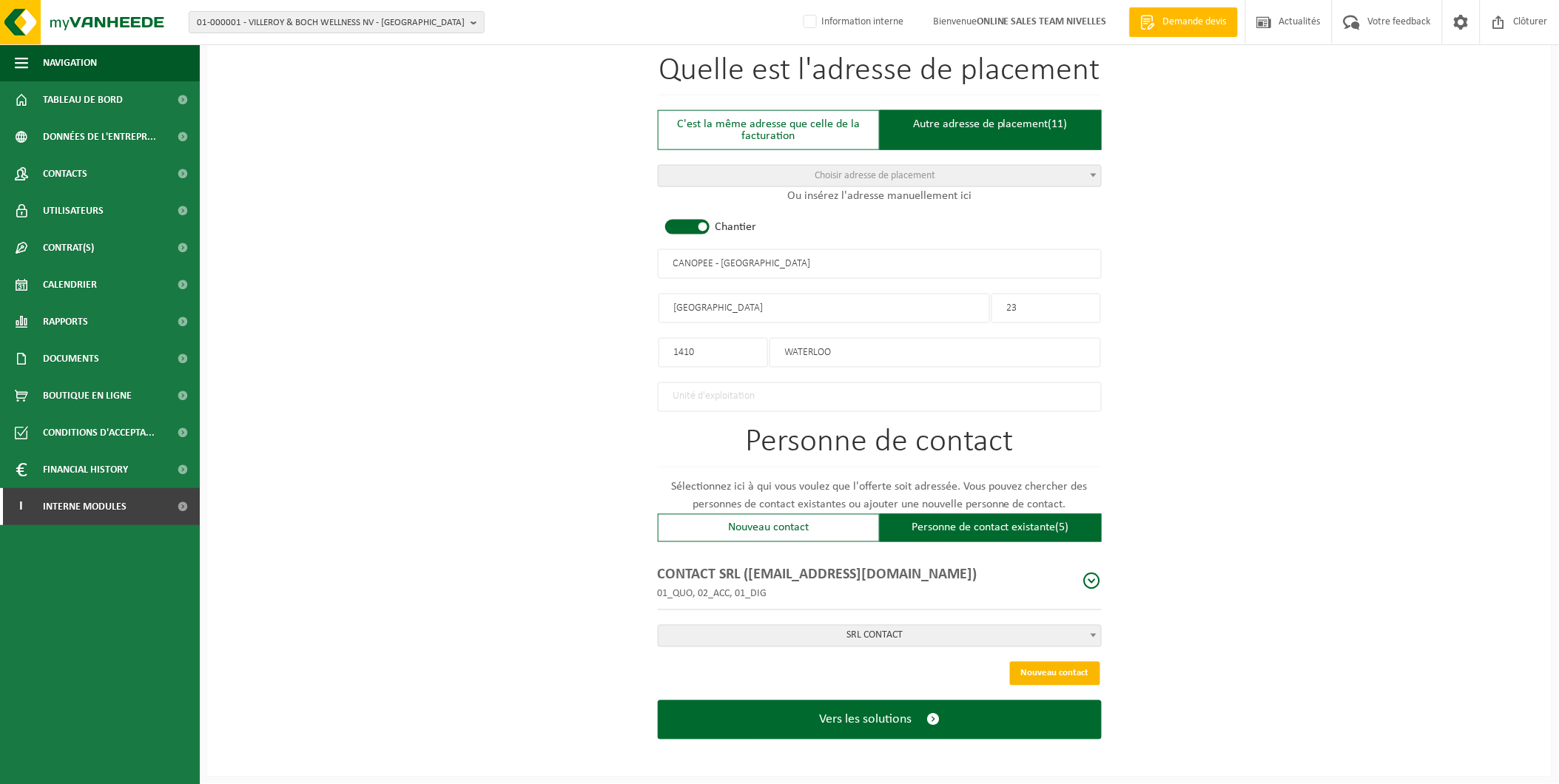
scroll to position [598, 0]
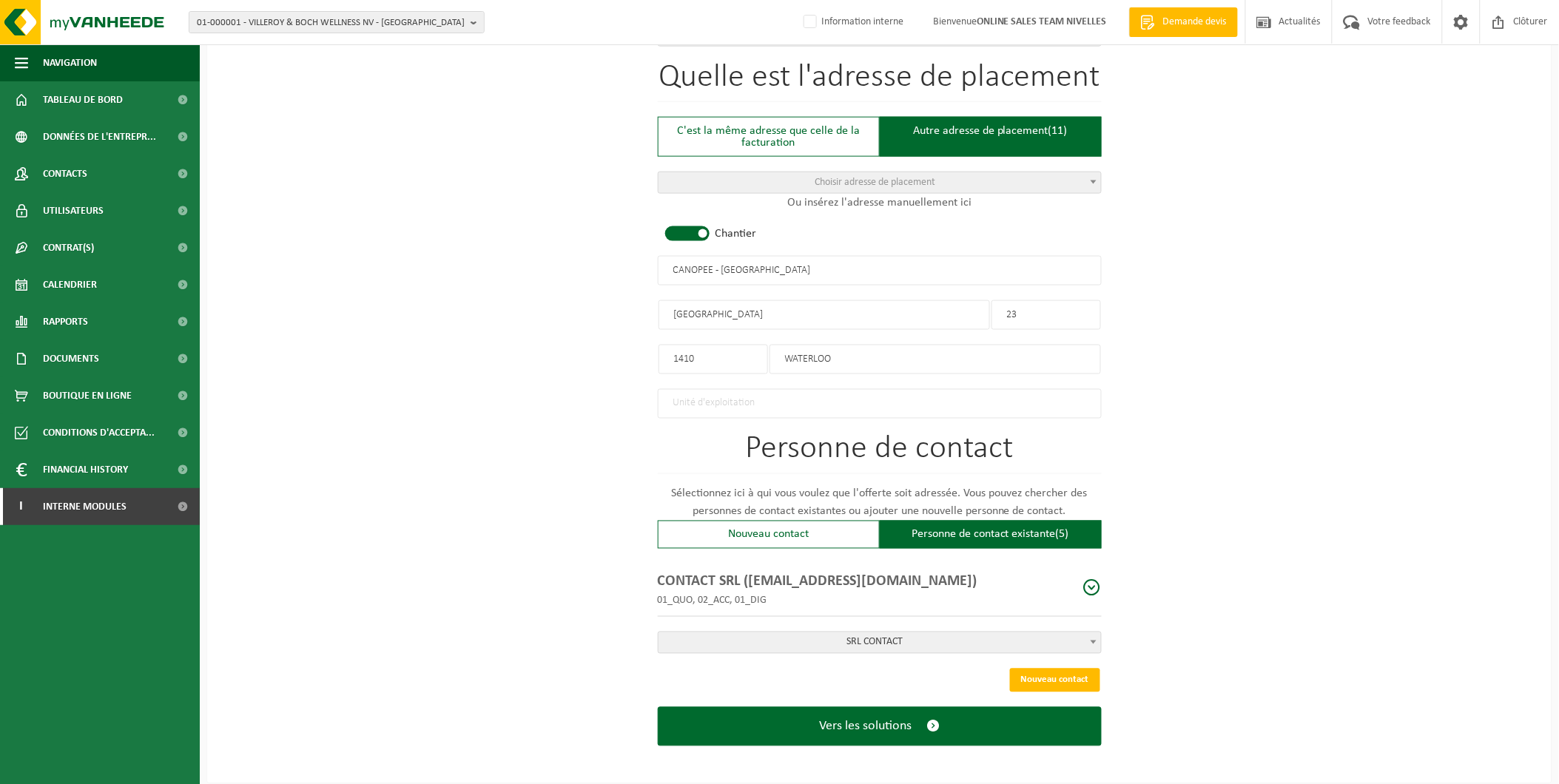
click at [1440, 296] on div "Pour quelle entreprise pouvons-nous rédiger cette offre? Astuce: Si vous rempli…" at bounding box center [879, 157] width 1345 height 1252
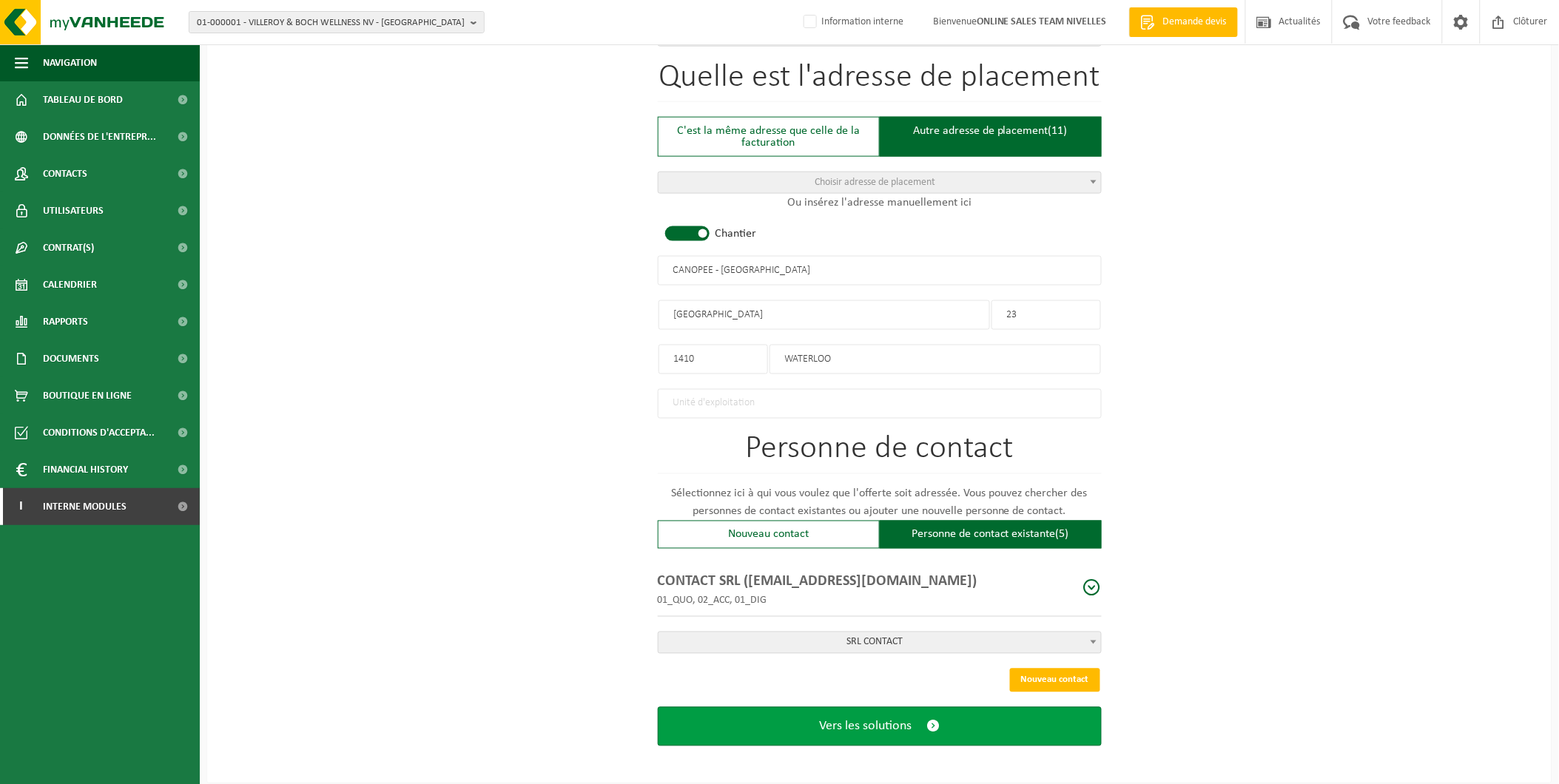
click at [983, 716] on button "Vers les solutions" at bounding box center [880, 726] width 444 height 39
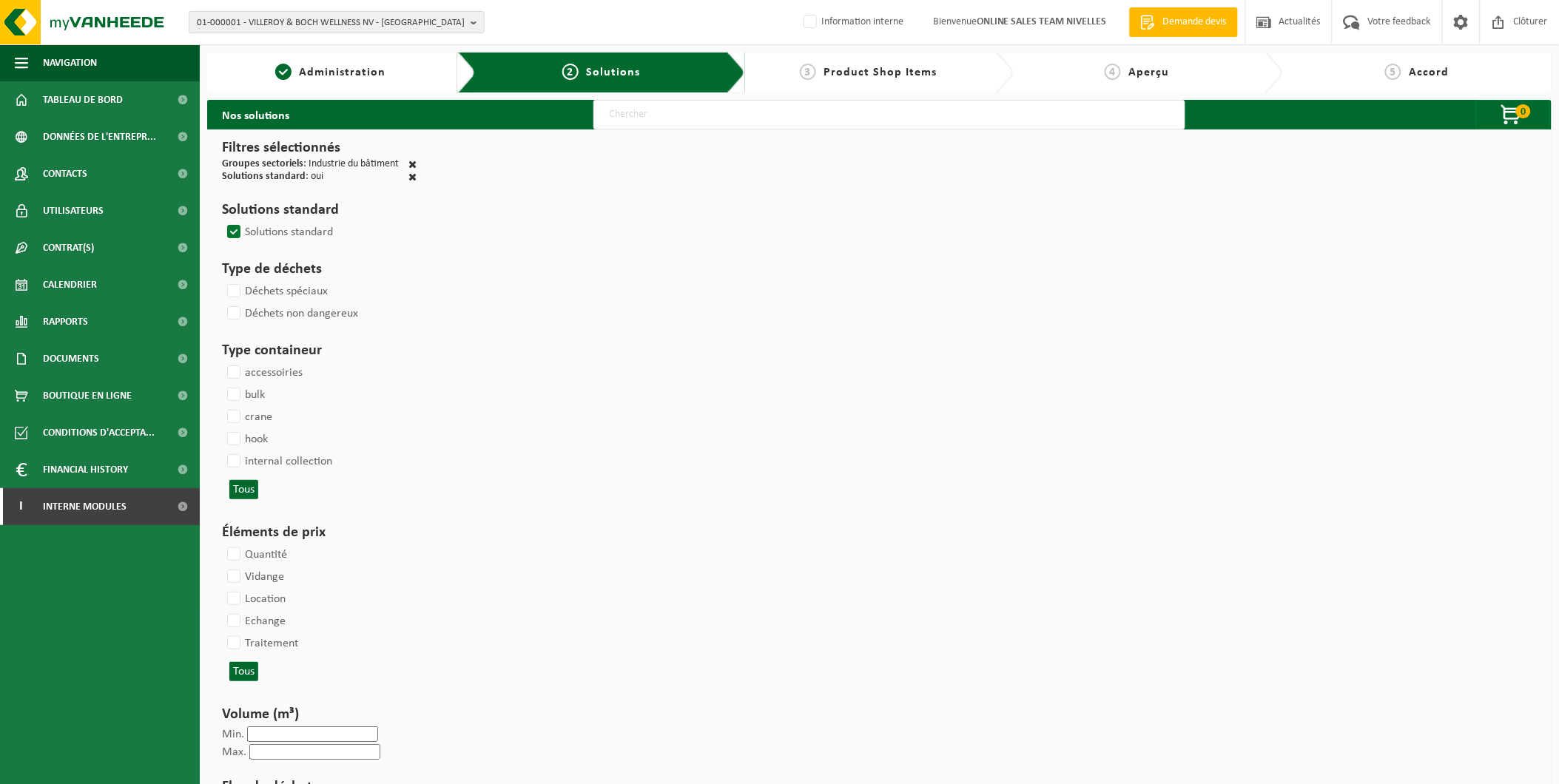
click at [635, 117] on input "text" at bounding box center [889, 114] width 592 height 30
type input "000291"
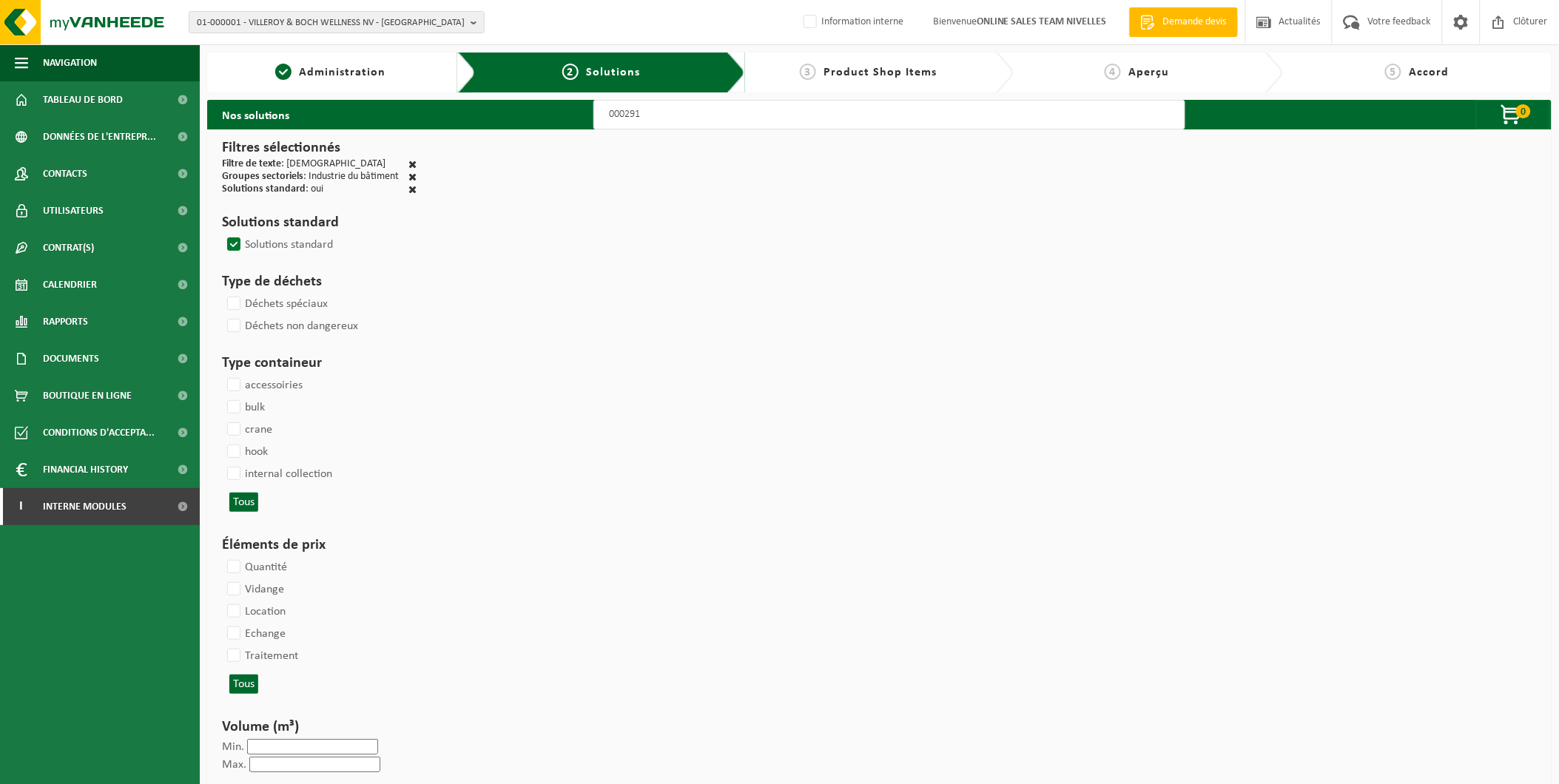
select select
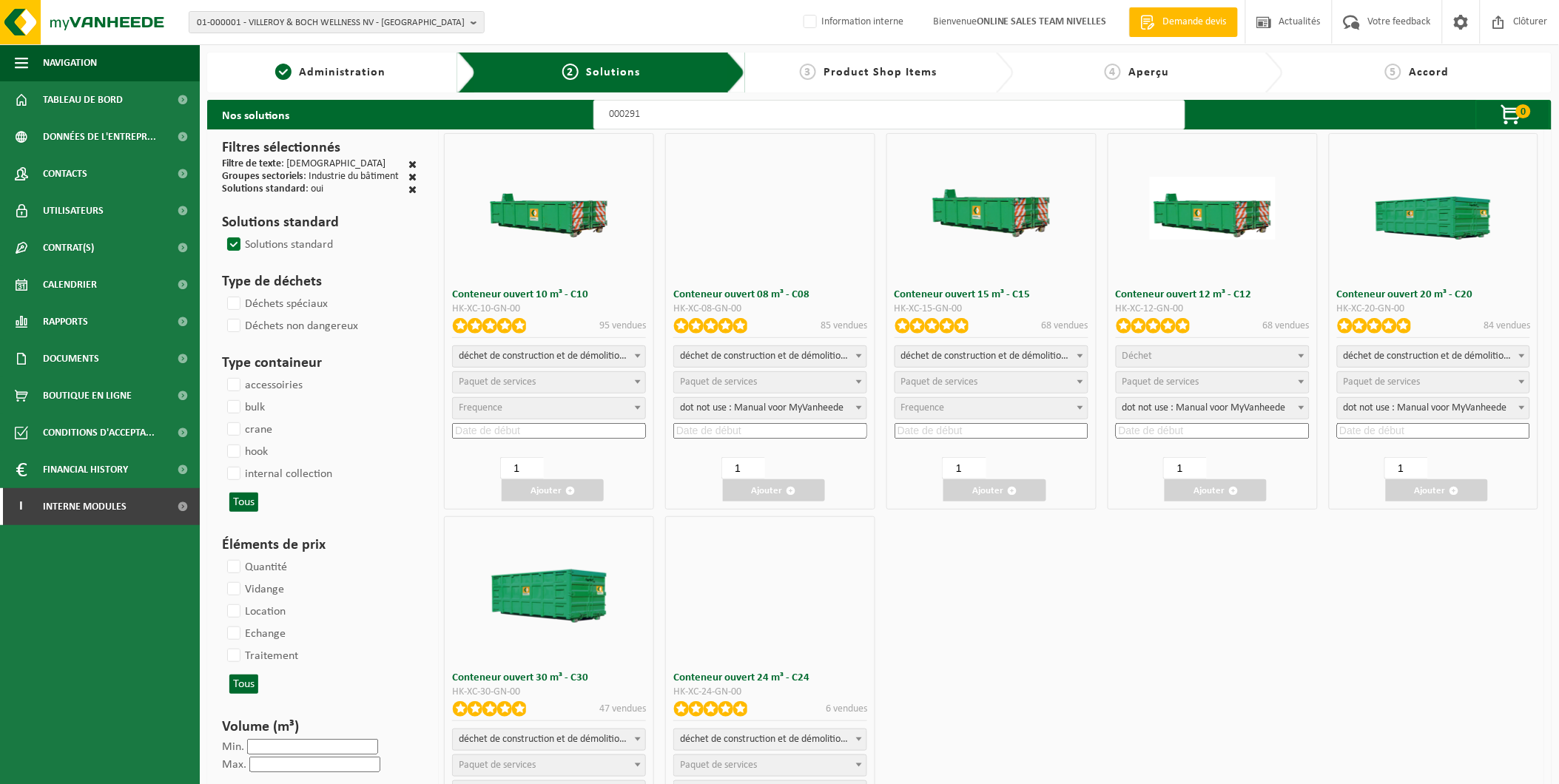
select select
select select "197"
select select
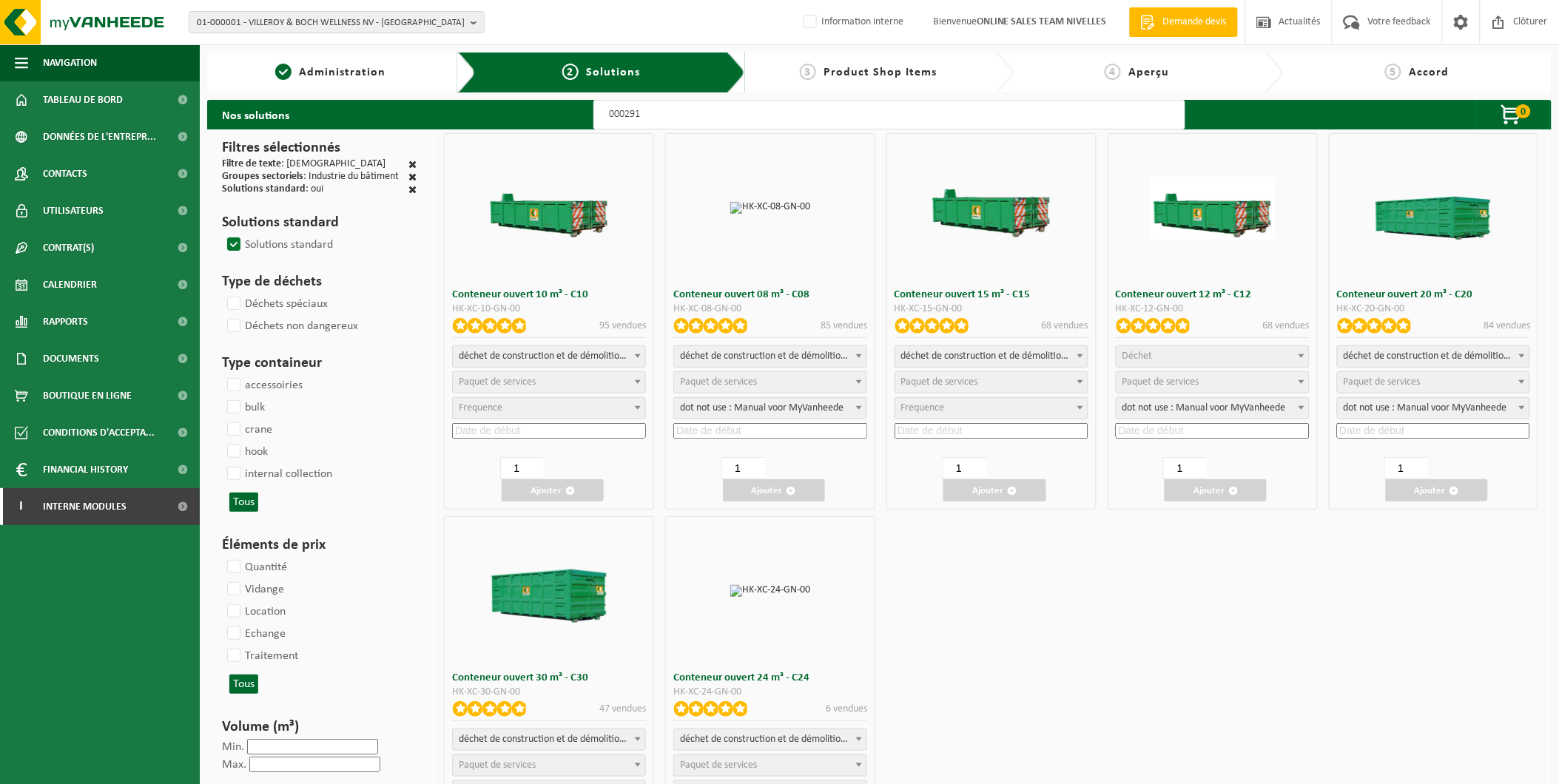
select select
select select "197"
select select
select select "197"
select select
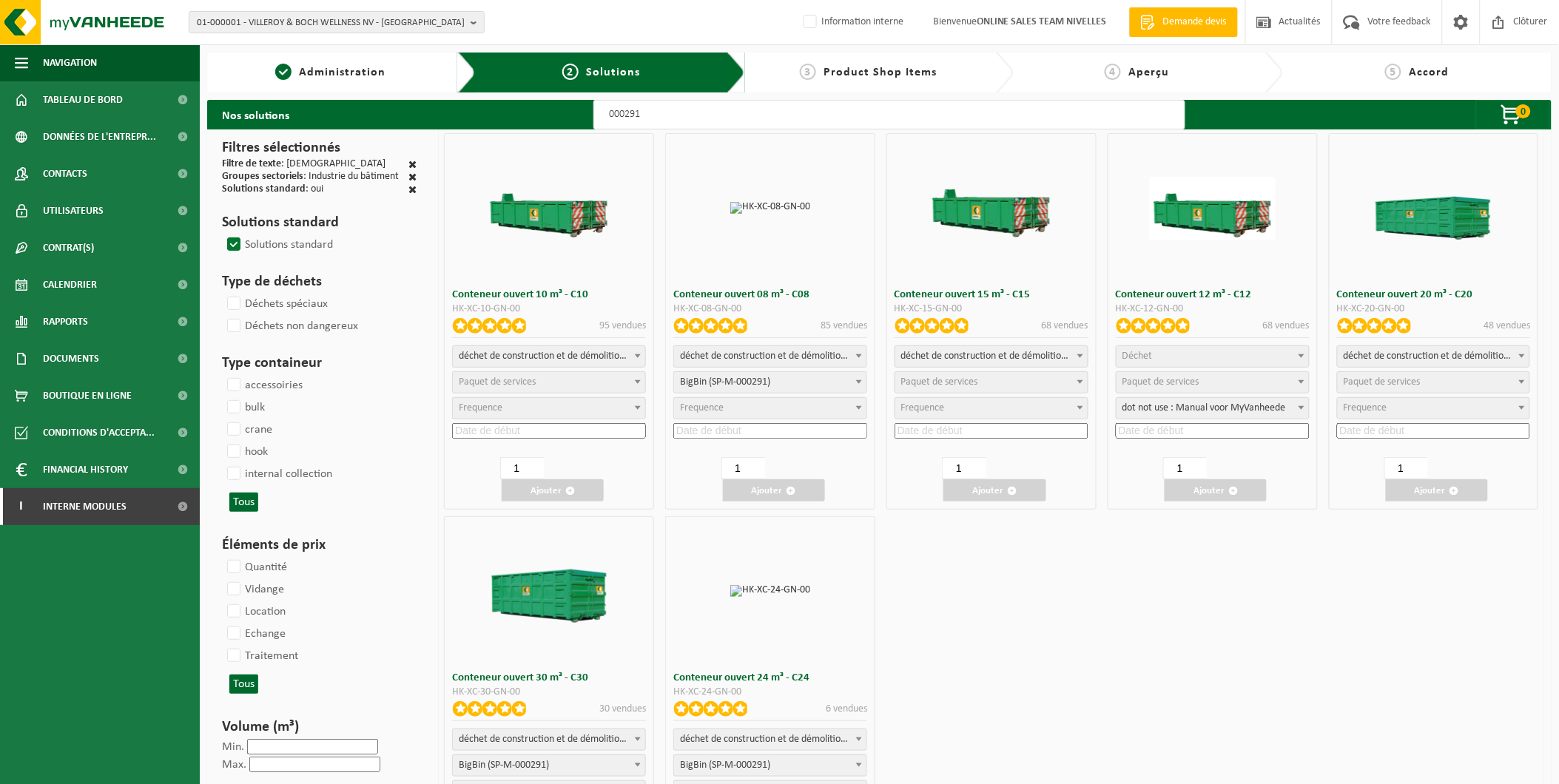
select select "25"
click at [727, 433] on input at bounding box center [770, 431] width 194 height 15
click at [699, 582] on div "22" at bounding box center [697, 584] width 26 height 24
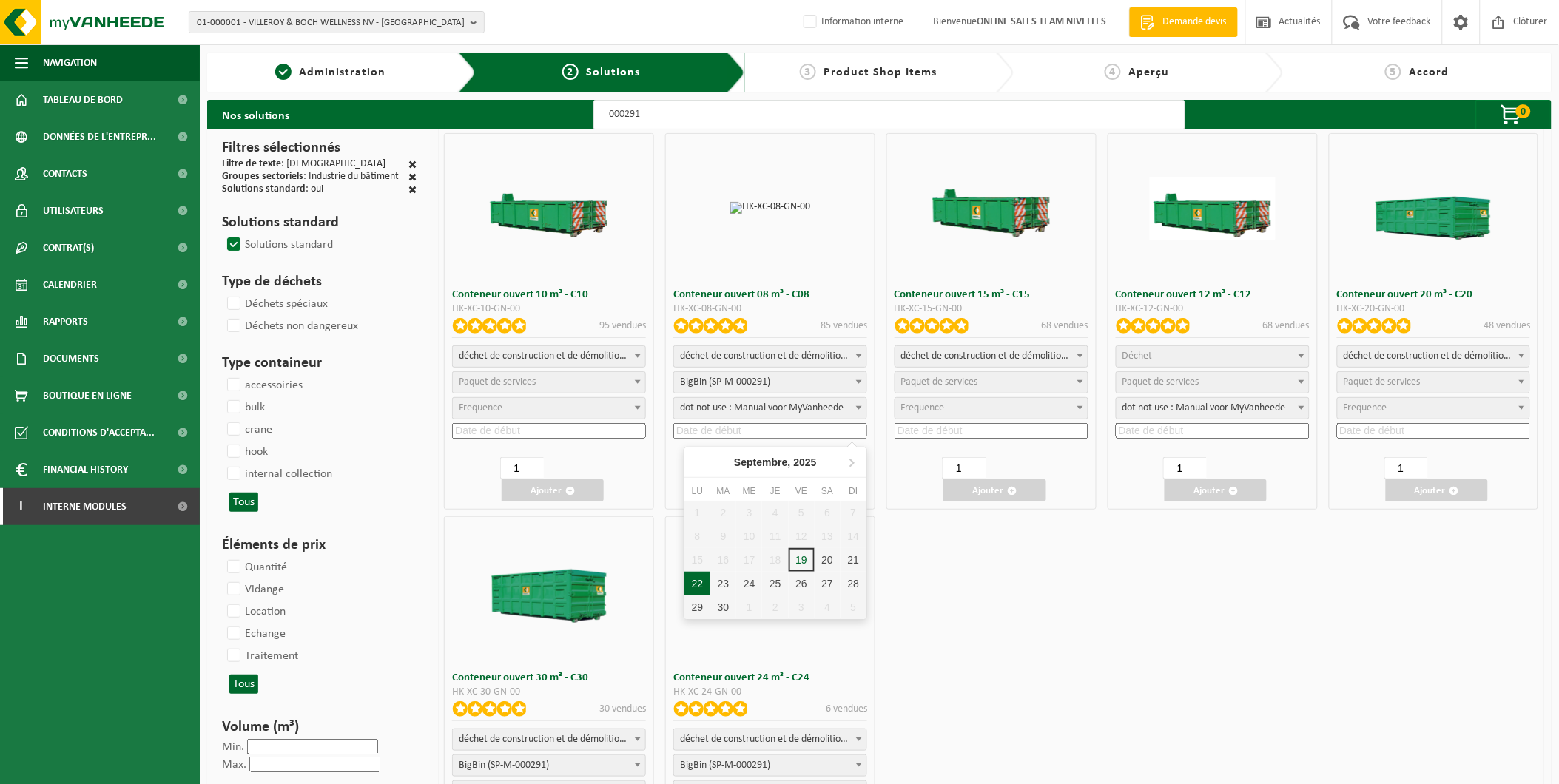
type input "2025-09-22"
click at [785, 486] on button "Ajouter" at bounding box center [774, 491] width 102 height 22
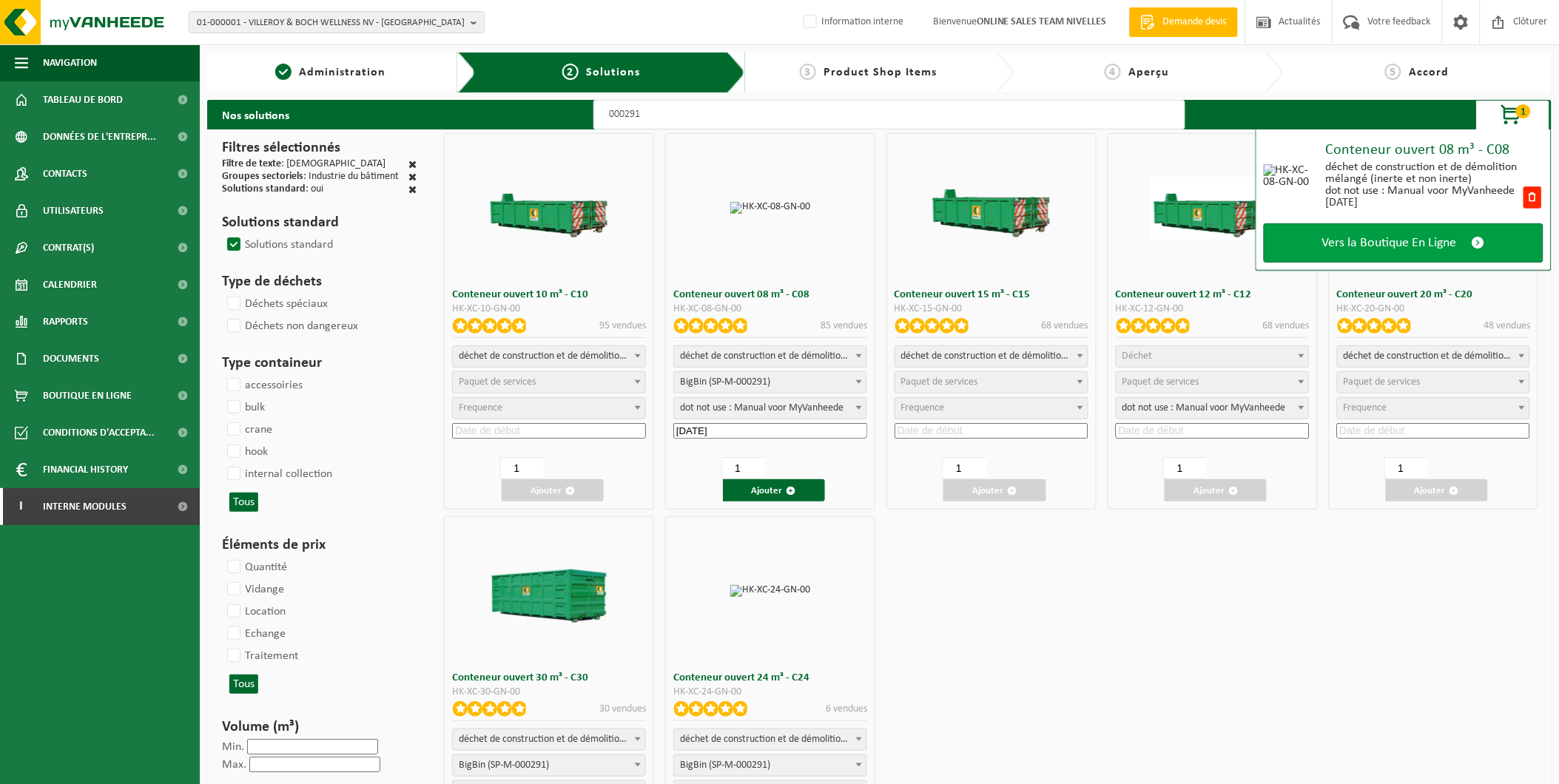
click at [1330, 232] on link "Vers la Boutique En Ligne" at bounding box center [1404, 243] width 280 height 39
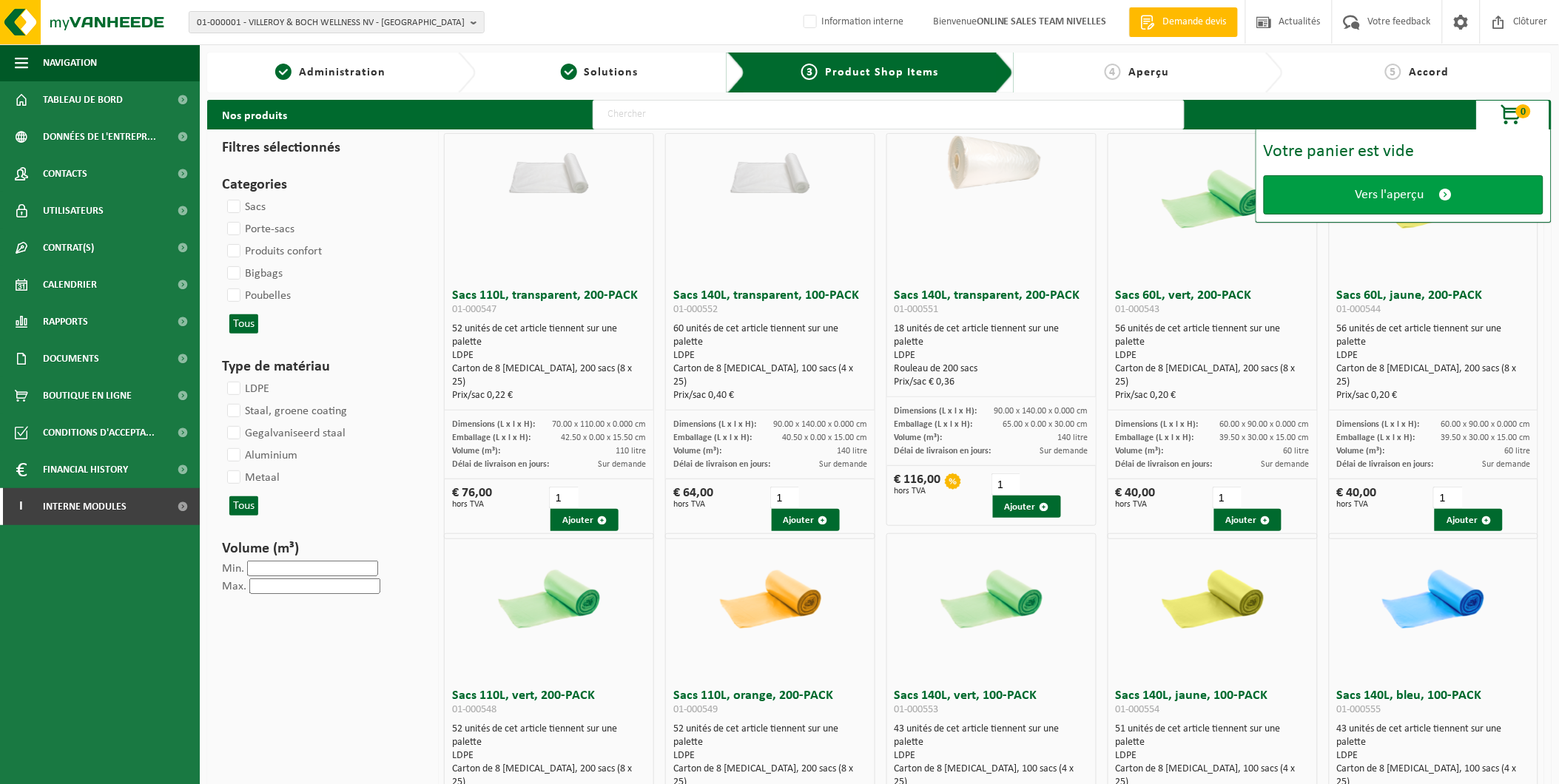
click at [1339, 208] on link "Vers l'aperçu" at bounding box center [1404, 195] width 280 height 39
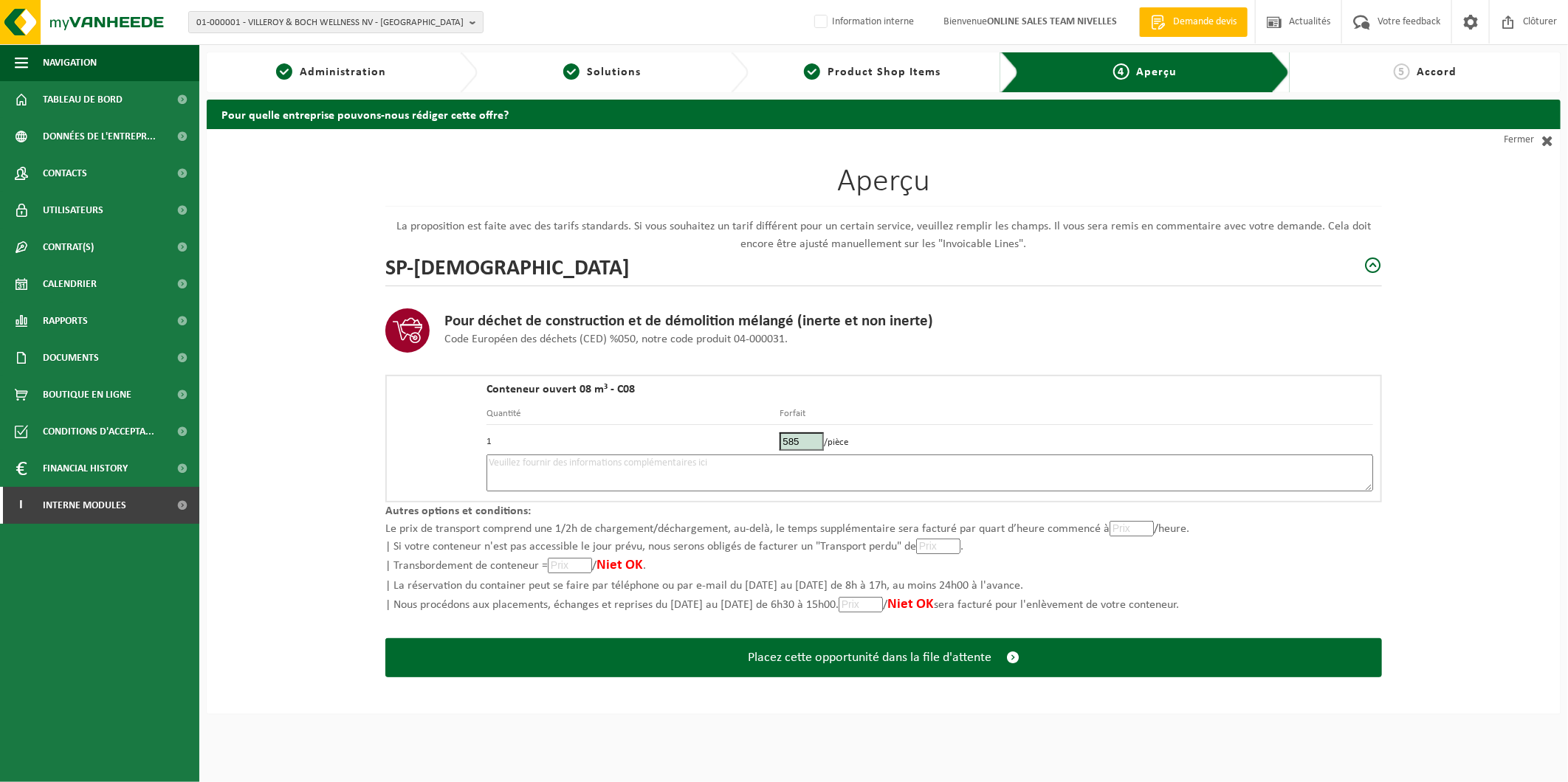
click at [584, 473] on textarea at bounding box center [929, 473] width 886 height 37
type textarea "p"
drag, startPoint x: 1437, startPoint y: 323, endPoint x: 1376, endPoint y: 340, distance: 63.3
click at [1437, 323] on div "Aperçu La proposition est faite avec des tarifs standards. Si vous souhaitez un…" at bounding box center [883, 422] width 1354 height 585
click at [928, 462] on textarea "Placement 22/09 matin (le plus tot possible) - Pick up 22/09 ( fin de journée) …" at bounding box center [929, 473] width 886 height 37
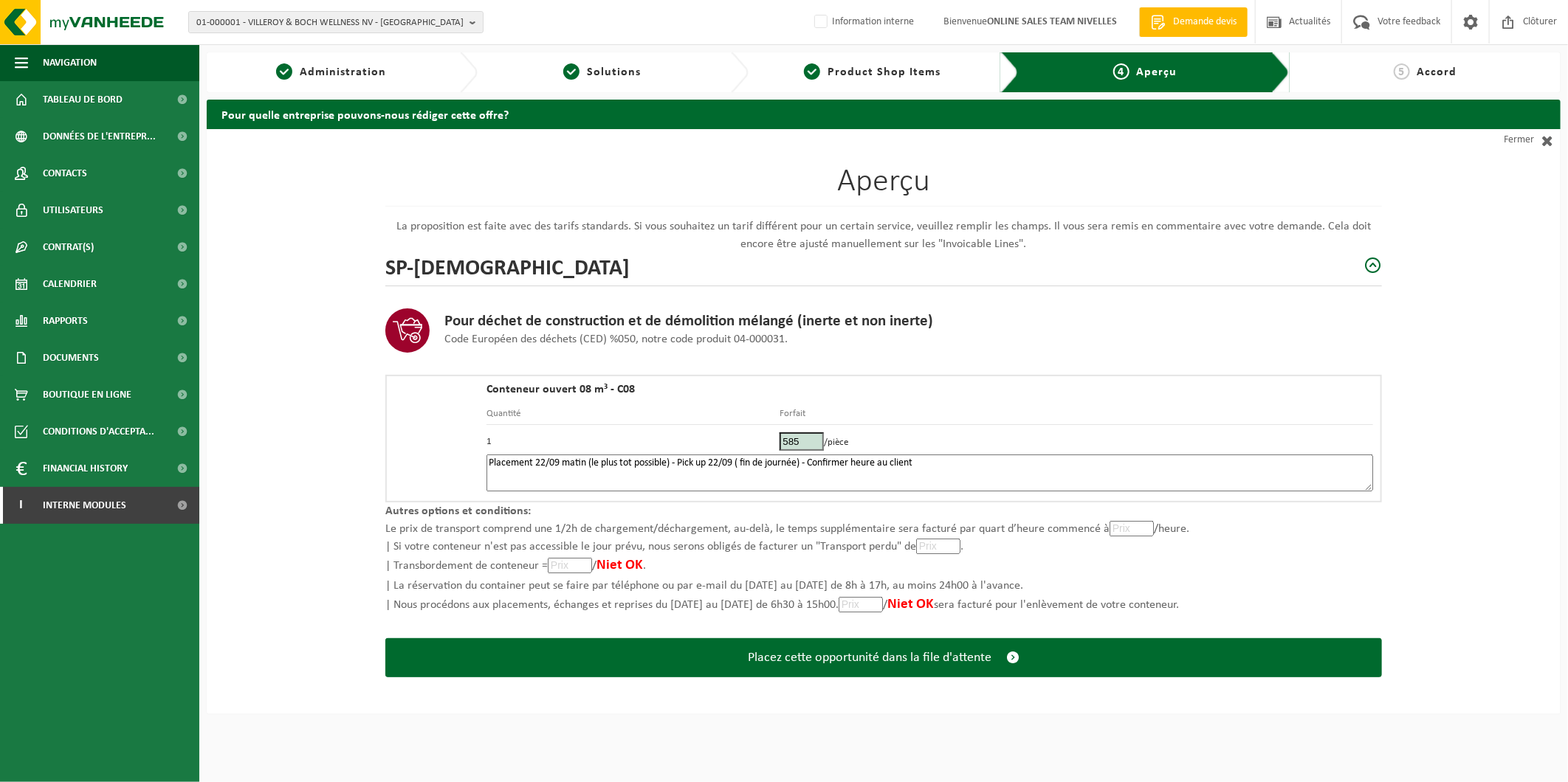
paste textarea "473675469"
click at [926, 461] on textarea "Placement 22/09 matin (le plus tot possible) - Pick up 22/09 ( fin de journée) …" at bounding box center [929, 473] width 886 height 37
click at [1008, 461] on textarea "Placement 22/09 matin (le plus tot possible) - Pick up 22/09 ( fin de journée) …" at bounding box center [929, 473] width 886 height 37
click at [1264, 468] on textarea "Placement 22/09 matin (le plus tot possible) - Pick up 22/09 ( fin de journée) …" at bounding box center [929, 473] width 886 height 37
drag, startPoint x: 1257, startPoint y: 456, endPoint x: 1222, endPoint y: 487, distance: 46.8
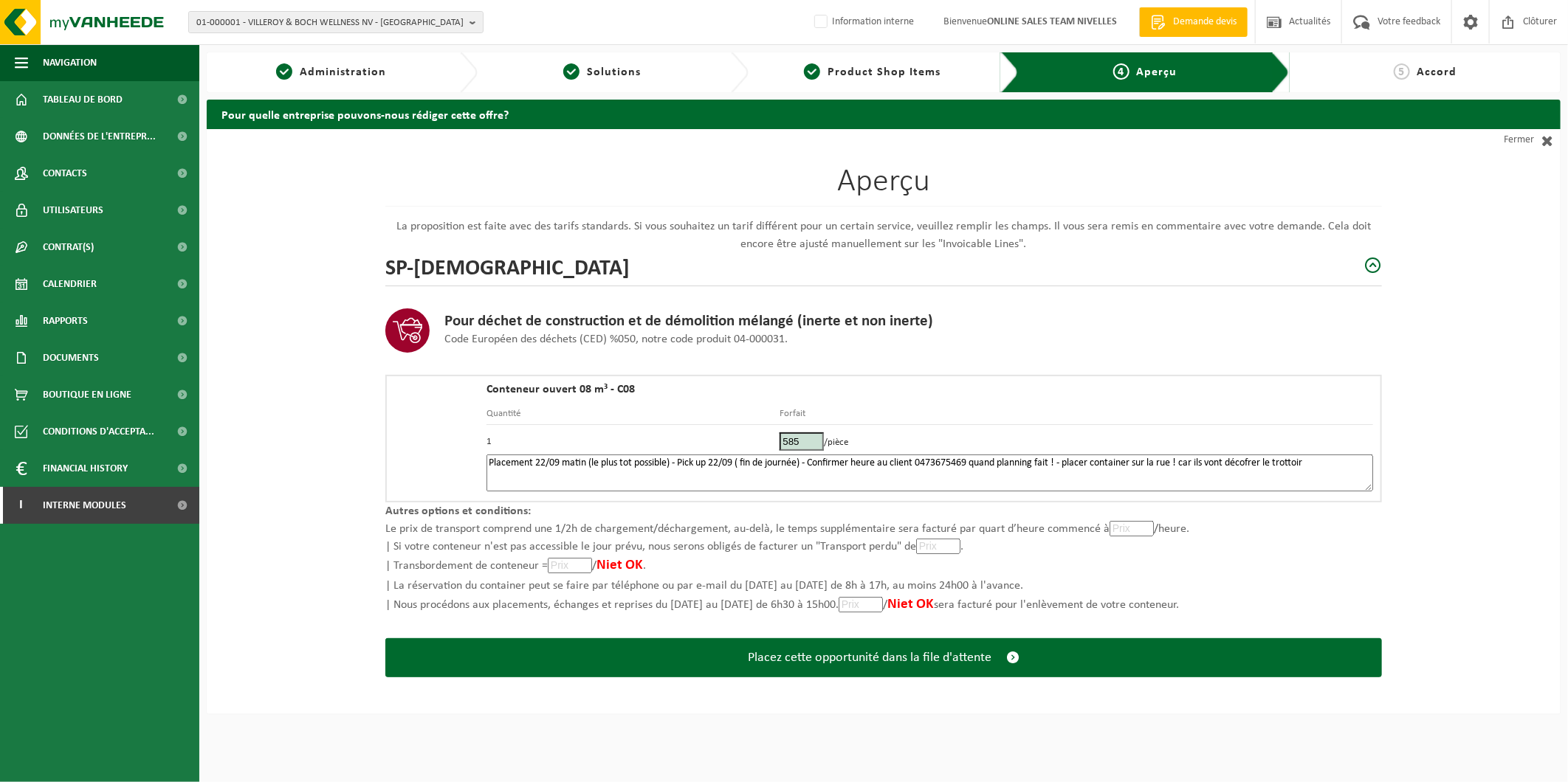
click at [1222, 487] on textarea "Placement 22/09 matin (le plus tot possible) - Pick up 22/09 ( fin de journée) …" at bounding box center [929, 473] width 886 height 37
click at [1260, 458] on textarea "Placement 22/09 matin (le plus tot possible) - Pick up 22/09 ( fin de journée) …" at bounding box center [929, 473] width 886 height 37
click at [1291, 474] on textarea "Placement 22/09 matin (le plus tot possible) - Pick up 22/09 ( fin de journée) …" at bounding box center [929, 473] width 886 height 37
click at [1264, 462] on textarea "Placement 22/09 matin (le plus tot possible) - Pick up 22/09 ( fin de journée) …" at bounding box center [929, 473] width 886 height 37
drag, startPoint x: 1264, startPoint y: 462, endPoint x: 1246, endPoint y: 184, distance: 278.6
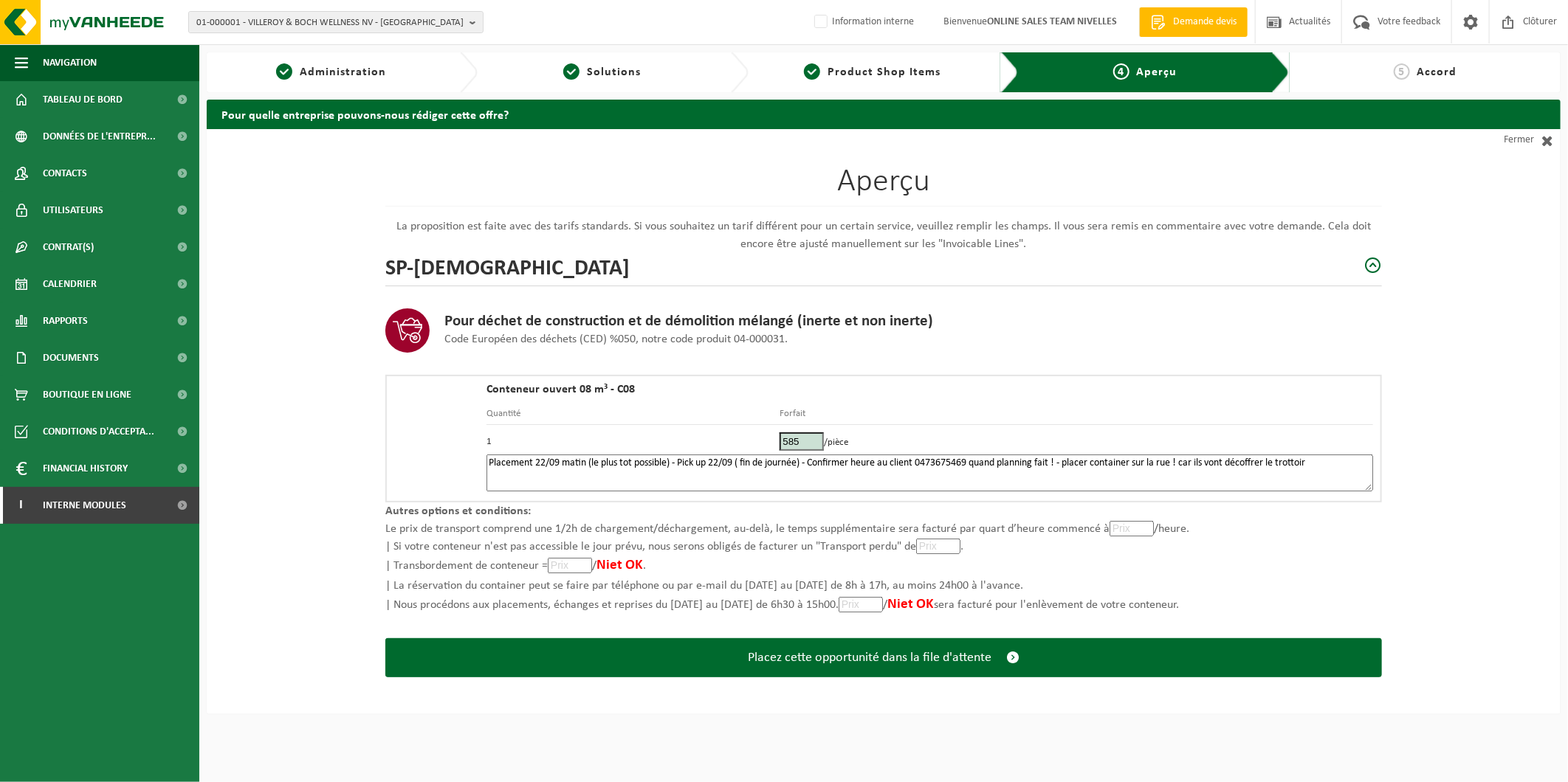
click at [1179, 366] on div "Pour déchet de construction et de démolition mélangé (inerte et non inerte) Cod…" at bounding box center [884, 395] width 996 height 216
click at [1191, 461] on textarea "Placement 22/09 matin (le plus tot possible) - Pick up 22/09 ( fin de journée) …" at bounding box center [929, 473] width 886 height 37
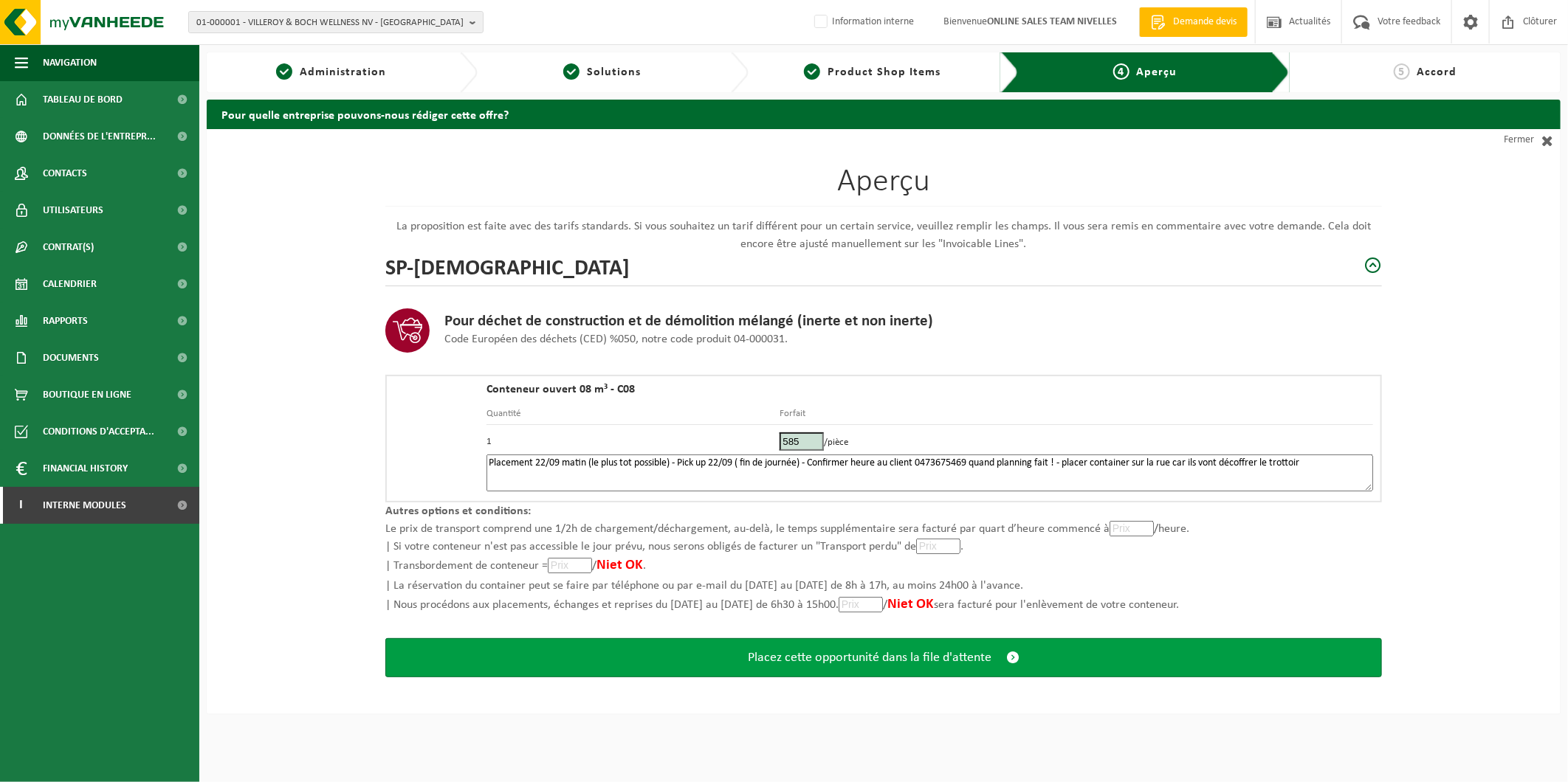
type textarea "Placement 22/09 matin (le plus tot possible) - Pick up 22/09 ( fin de journée) …"
click at [944, 651] on span "Placez cette opportunité dans la file d'attente" at bounding box center [869, 658] width 244 height 15
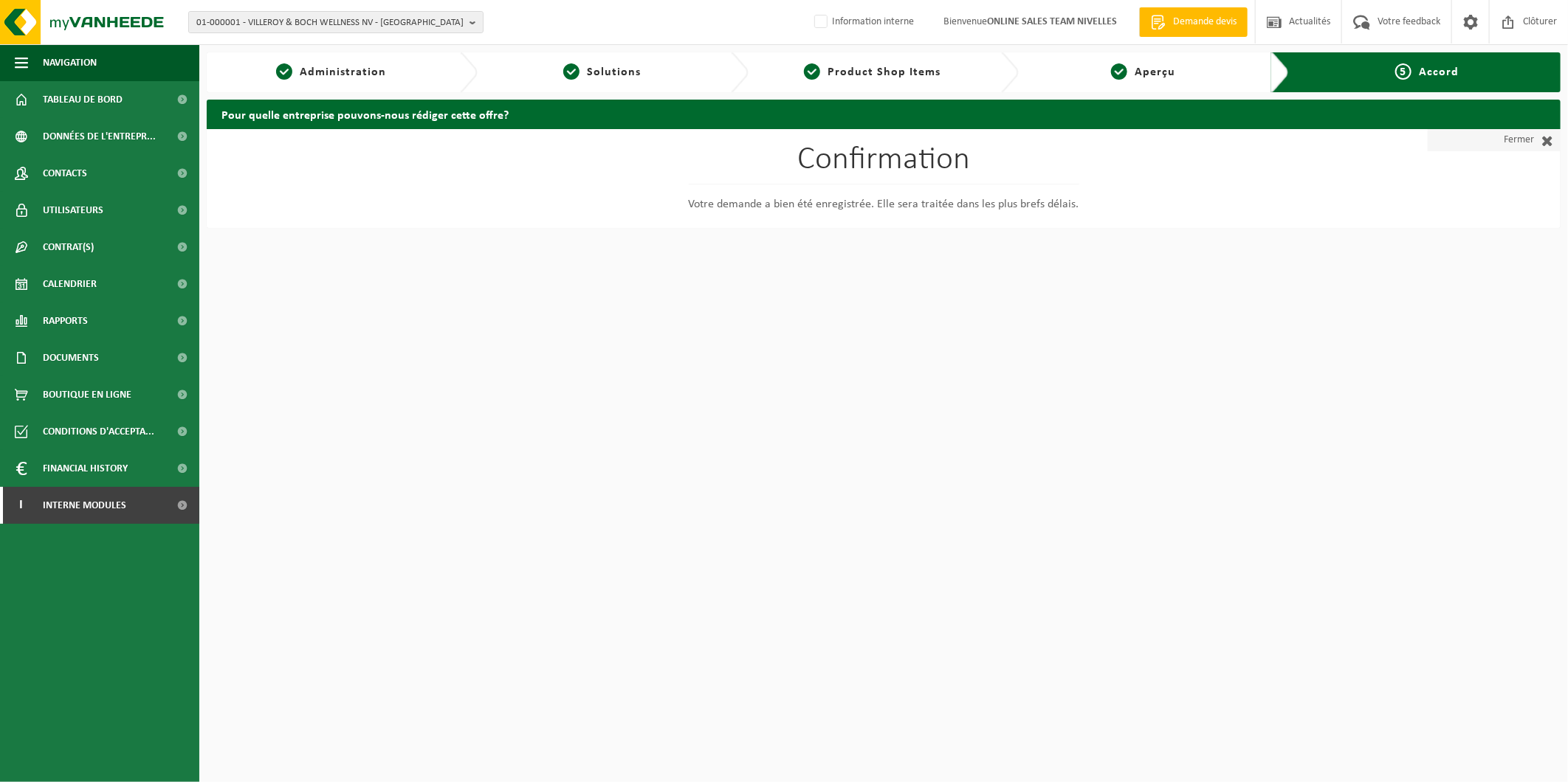
click at [1516, 148] on link "Fermer" at bounding box center [1494, 140] width 133 height 22
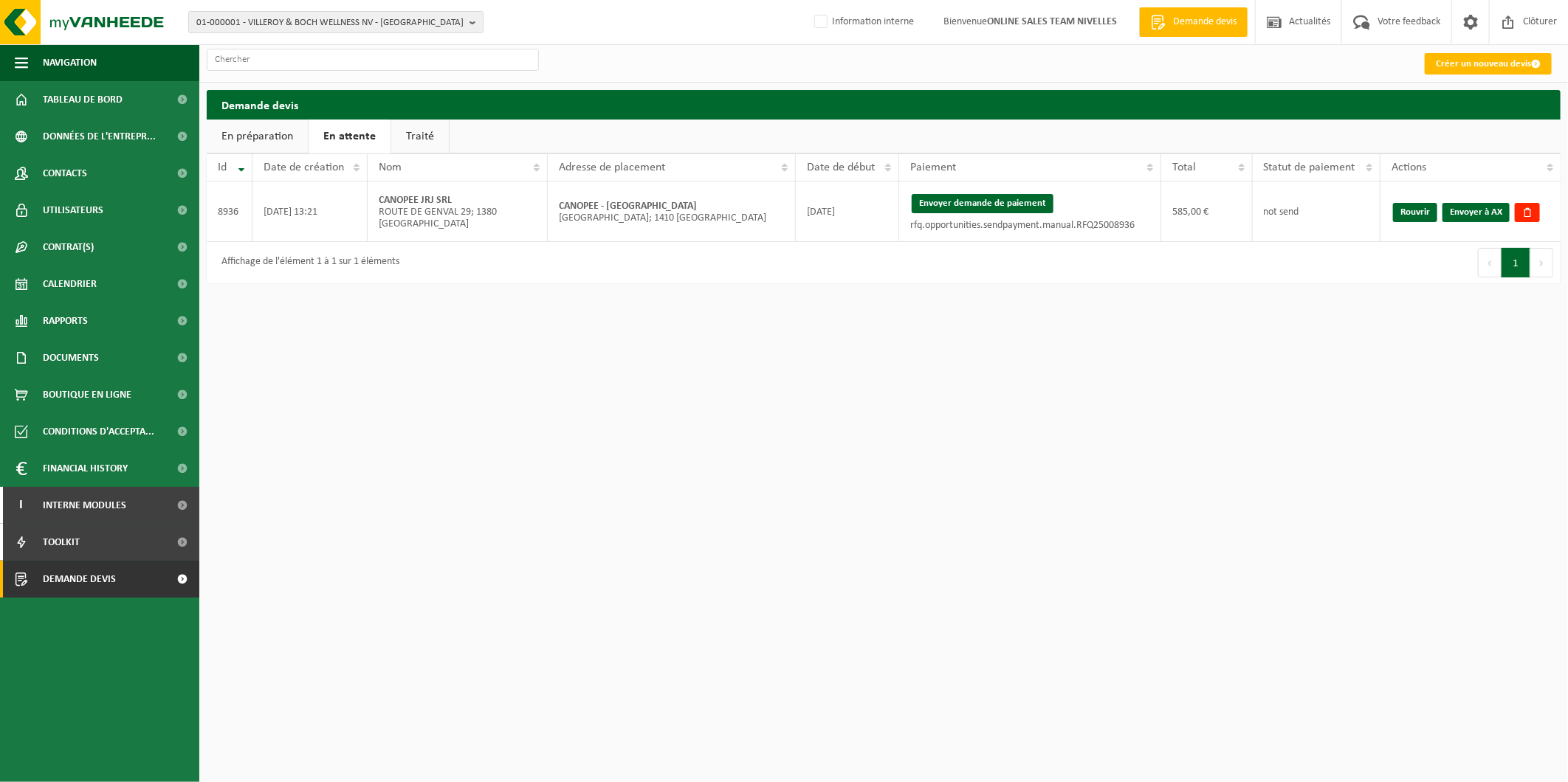
click at [345, 138] on link "En attente" at bounding box center [349, 136] width 82 height 34
drag, startPoint x: 662, startPoint y: 200, endPoint x: 551, endPoint y: 209, distance: 111.4
click at [551, 209] on td "CANOPEE - [GEOGRAPHIC_DATA]; 1410 [GEOGRAPHIC_DATA]" at bounding box center [672, 212] width 248 height 61
copy strong "CANOPEE - [GEOGRAPHIC_DATA]"
drag, startPoint x: 1419, startPoint y: 484, endPoint x: 1396, endPoint y: 485, distance: 23.0
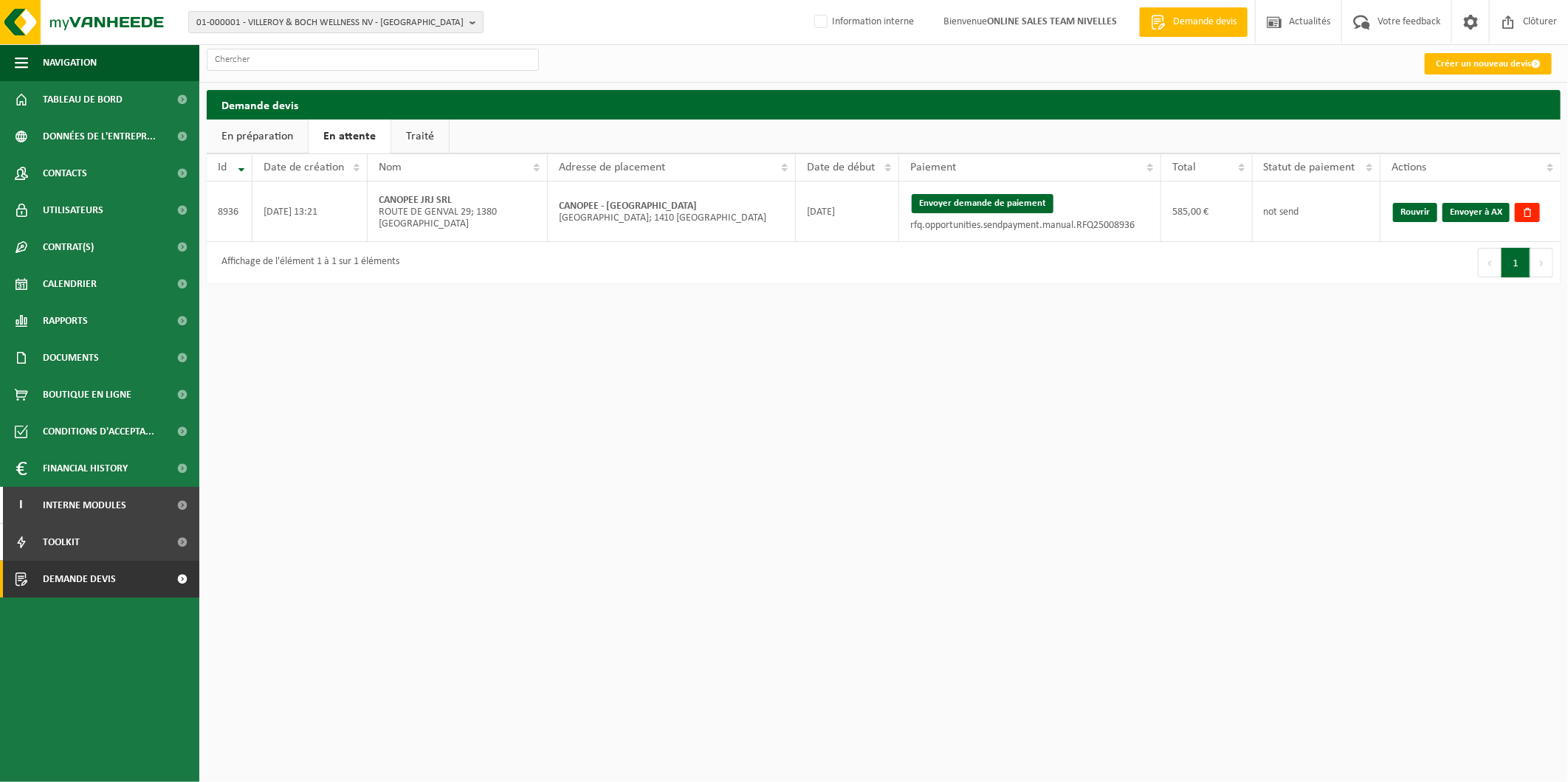
click at [1419, 484] on html "01-000001 - VILLEROY & BOCH WELLNESS NV - [GEOGRAPHIC_DATA] 01-000001 - VILLERO…" at bounding box center [784, 391] width 1568 height 782
click at [1006, 204] on button "Envoyer demande de paiement" at bounding box center [983, 204] width 142 height 19
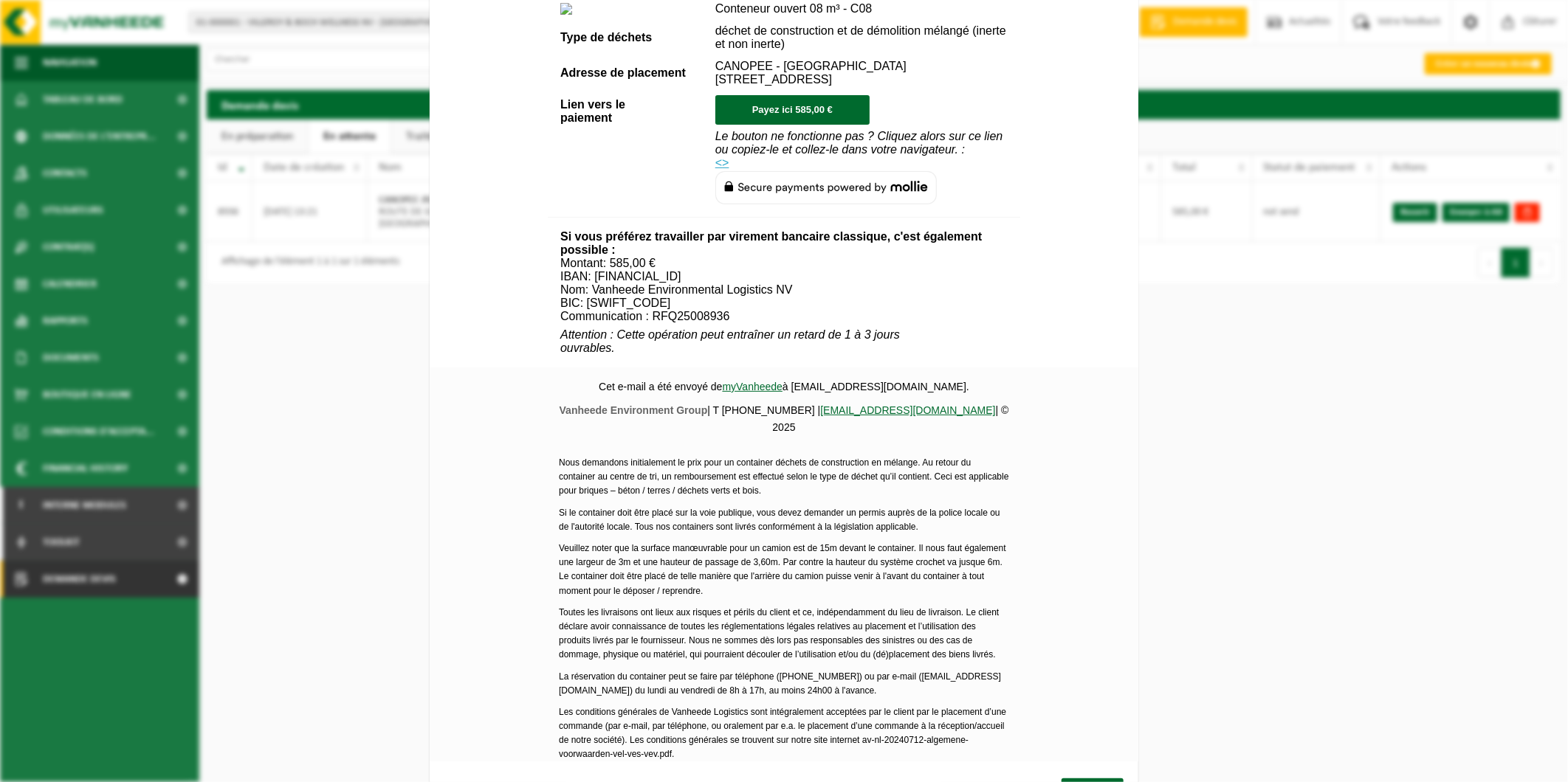
scroll to position [415, 0]
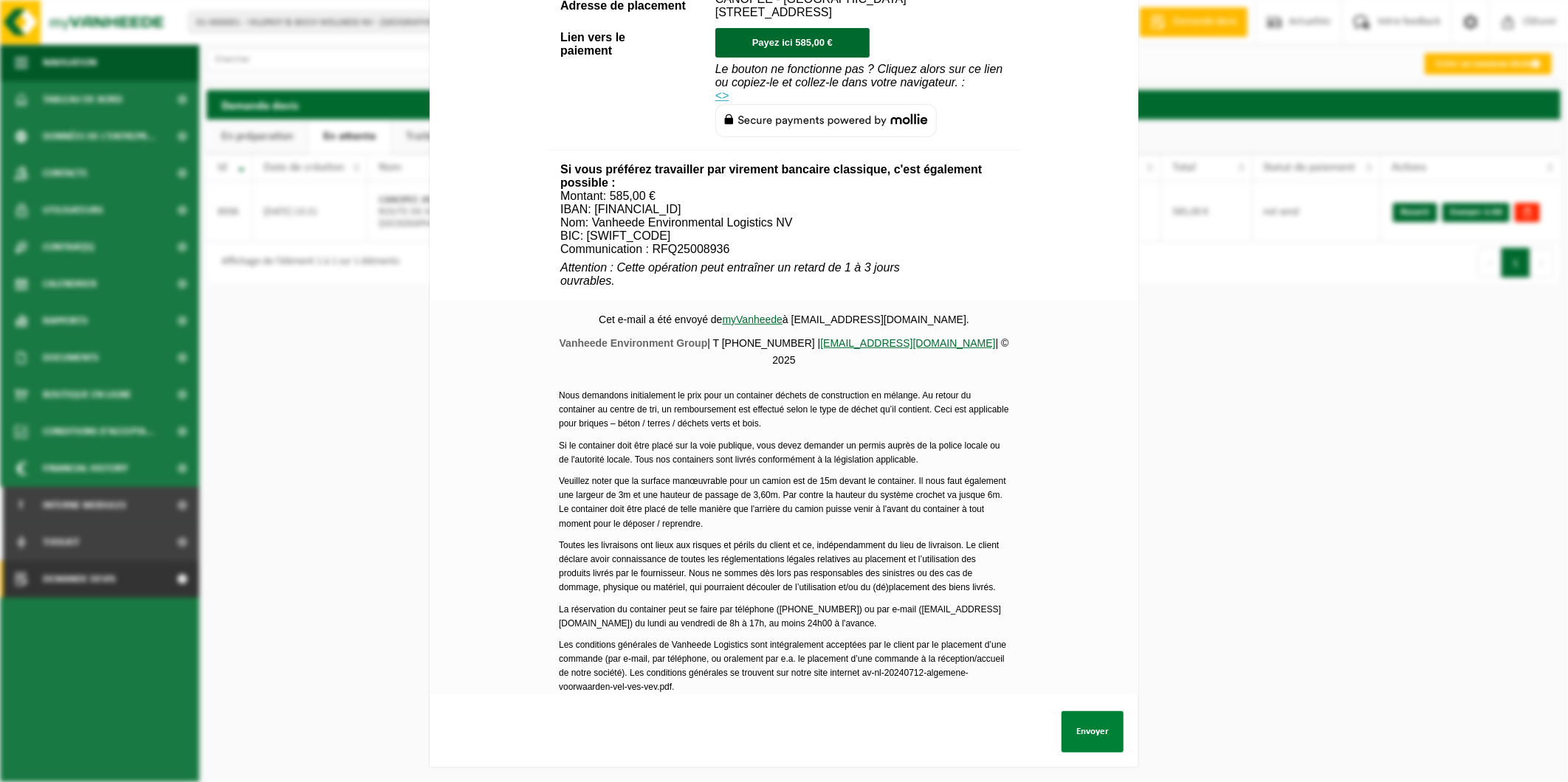
click at [1088, 717] on button "Envoyer" at bounding box center [1092, 731] width 62 height 41
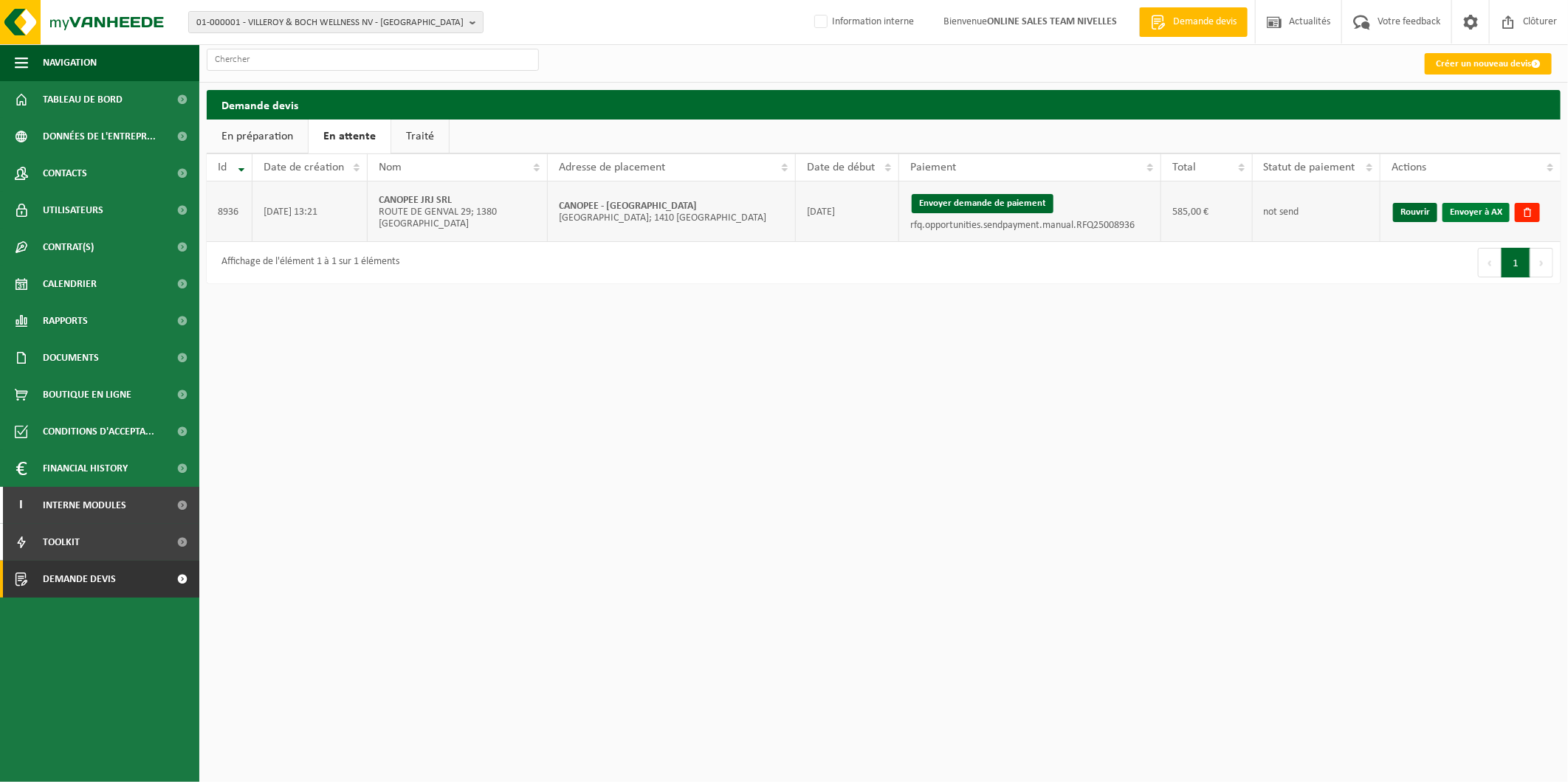
click at [1472, 214] on link "Envoyer à AX" at bounding box center [1476, 212] width 67 height 19
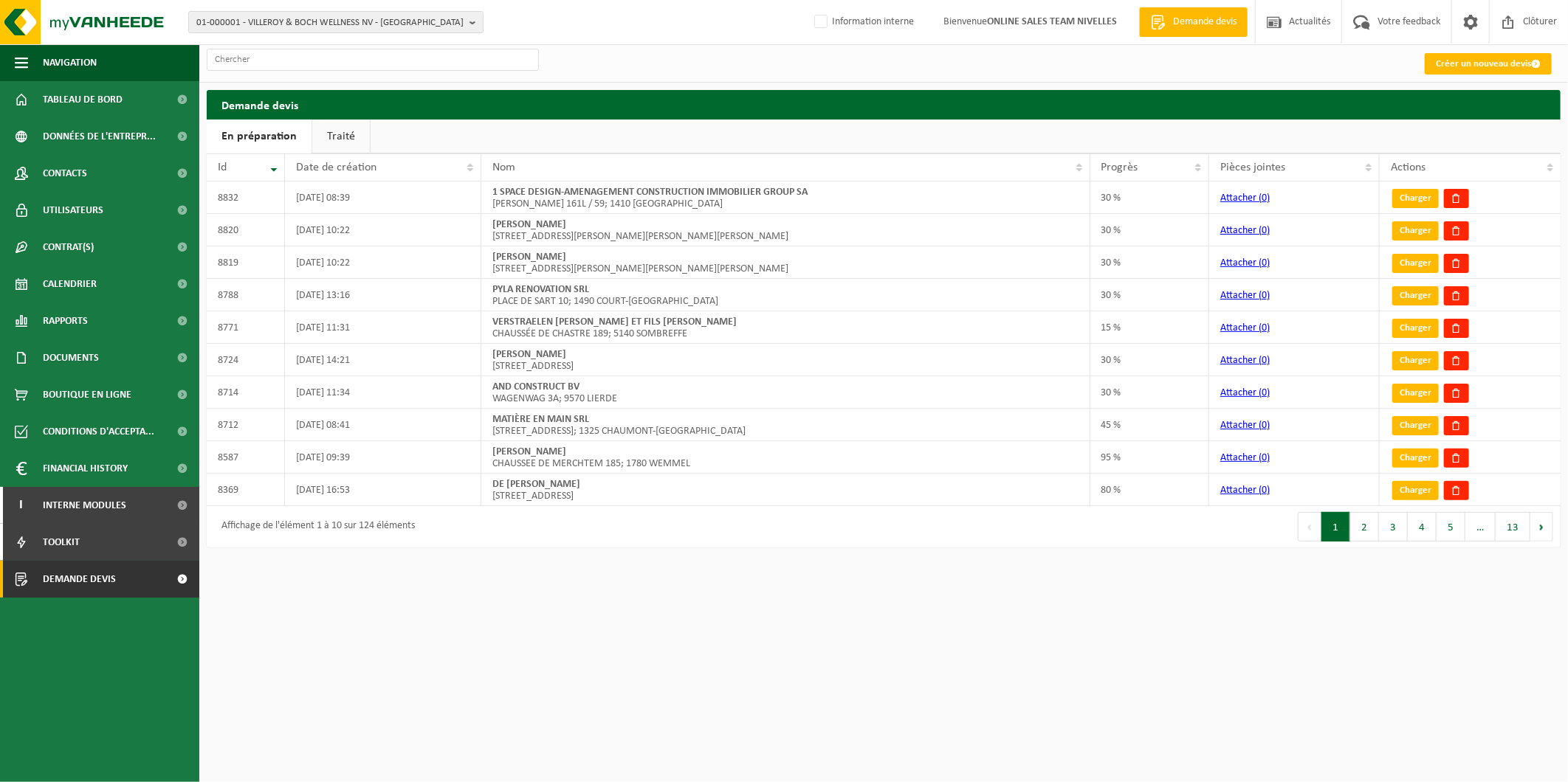
click at [343, 134] on link "Traité" at bounding box center [341, 136] width 58 height 34
